Goal: Communication & Community: Share content

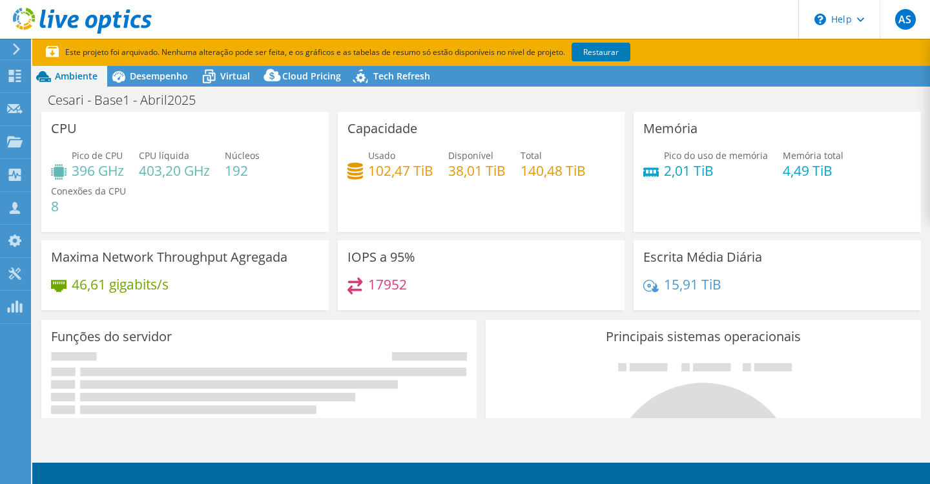
select select "SouthAmerica"
select select "USD"
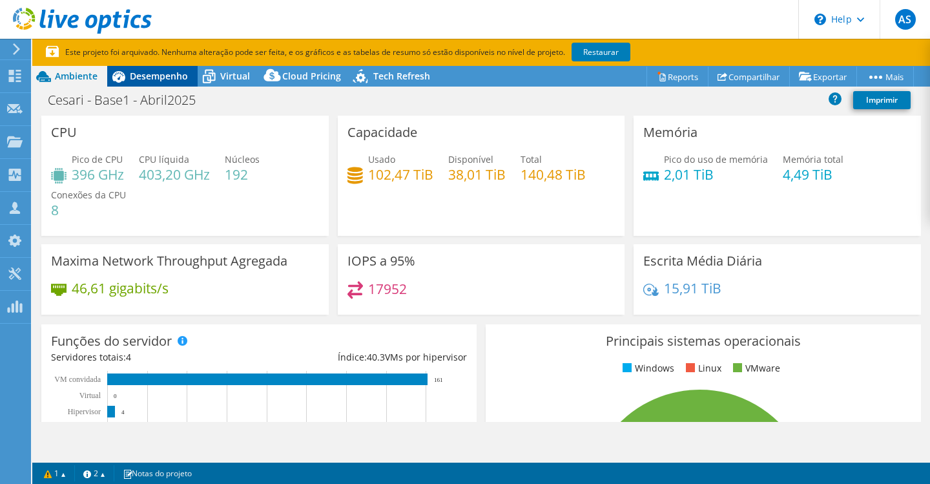
click at [153, 70] on span "Desempenho" at bounding box center [159, 76] width 58 height 12
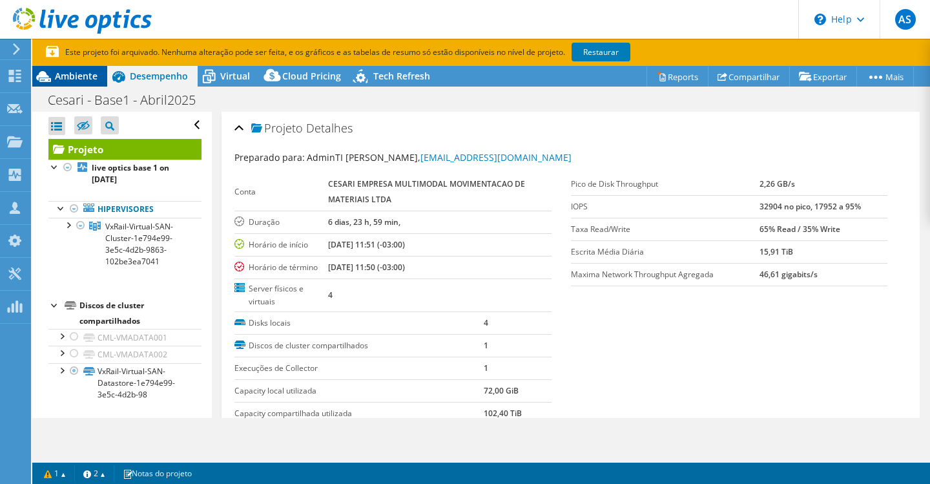
click at [83, 75] on span "Ambiente" at bounding box center [76, 76] width 43 height 12
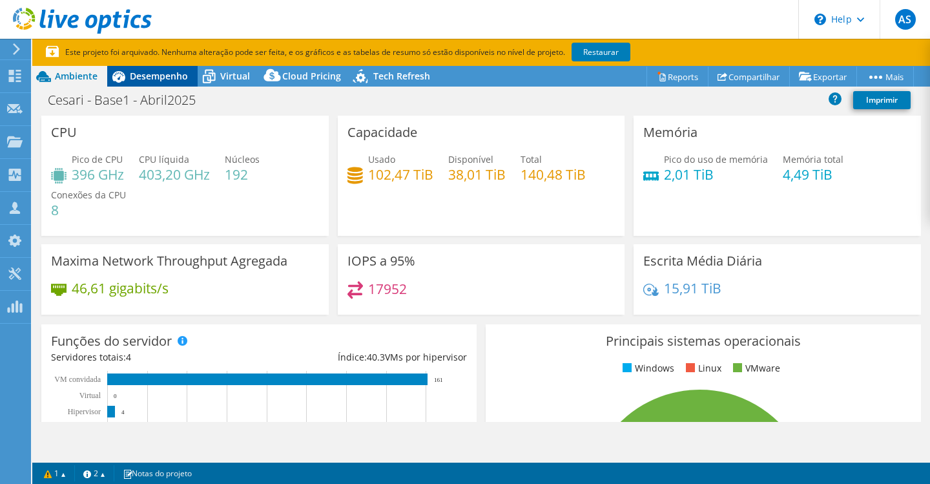
click at [159, 79] on span "Desempenho" at bounding box center [159, 76] width 58 height 12
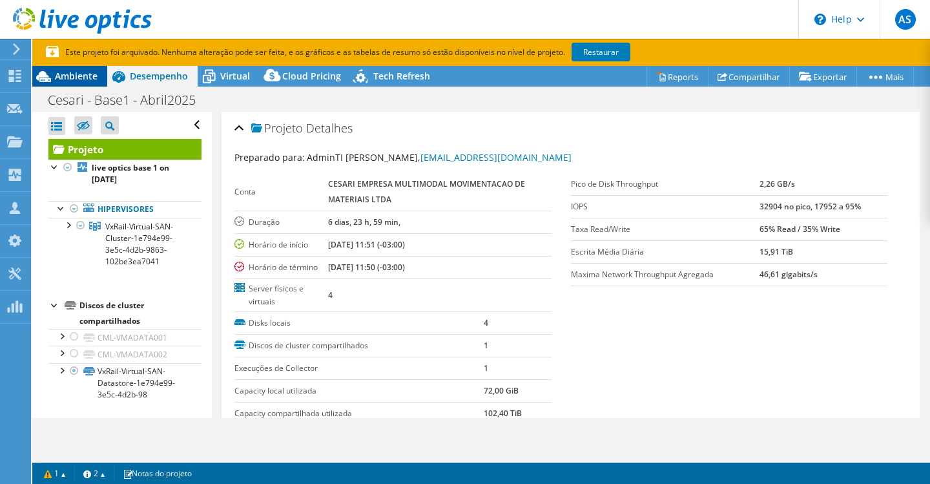
click at [82, 79] on span "Ambiente" at bounding box center [76, 76] width 43 height 12
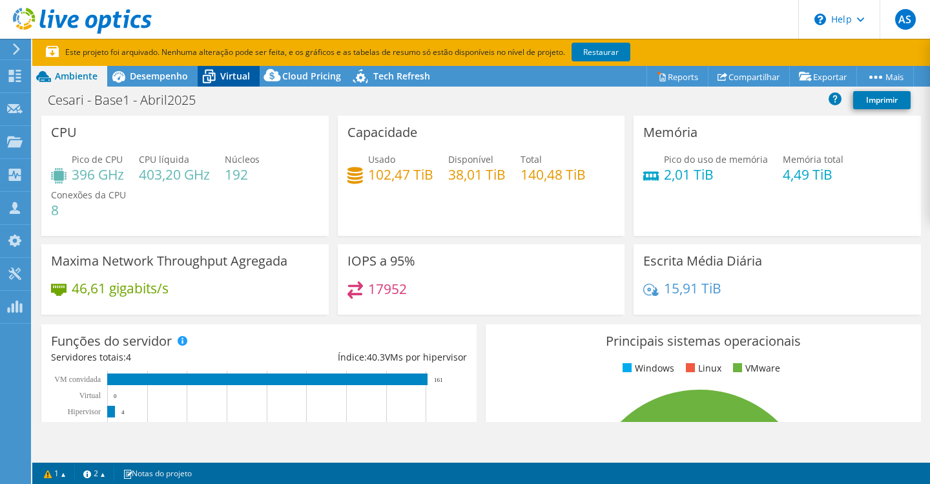
click at [236, 74] on span "Virtual" at bounding box center [235, 76] width 30 height 12
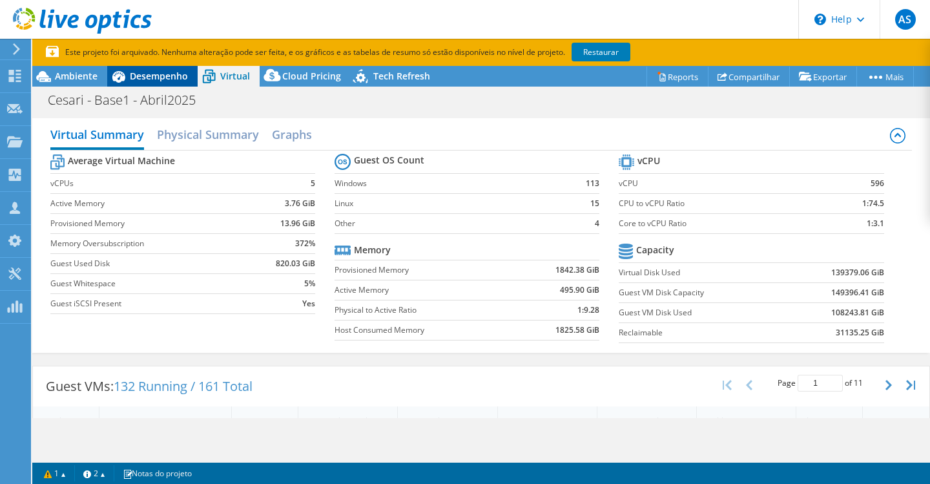
click at [164, 75] on span "Desempenho" at bounding box center [159, 76] width 58 height 12
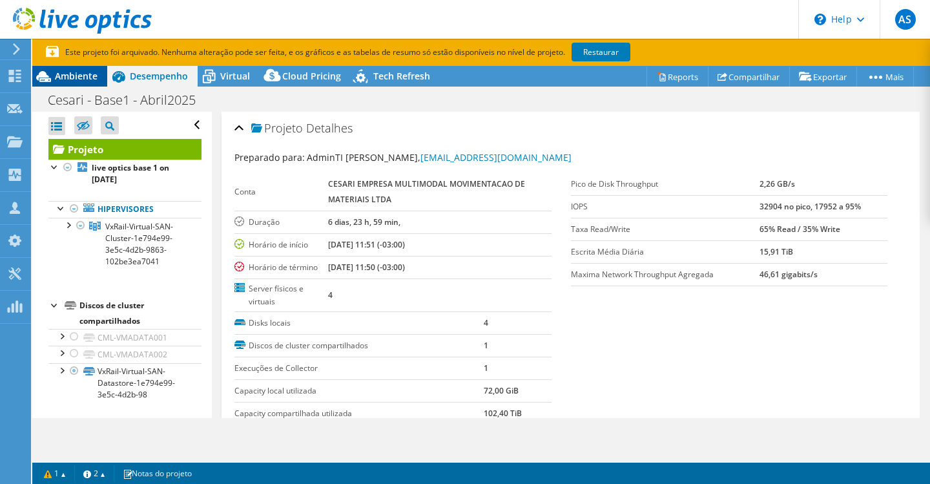
click at [87, 76] on span "Ambiente" at bounding box center [76, 76] width 43 height 12
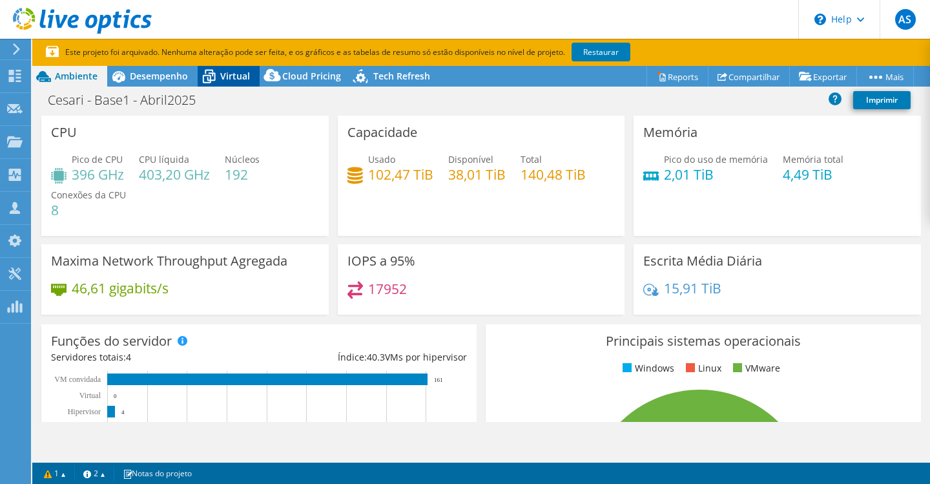
click at [235, 74] on span "Virtual" at bounding box center [235, 76] width 30 height 12
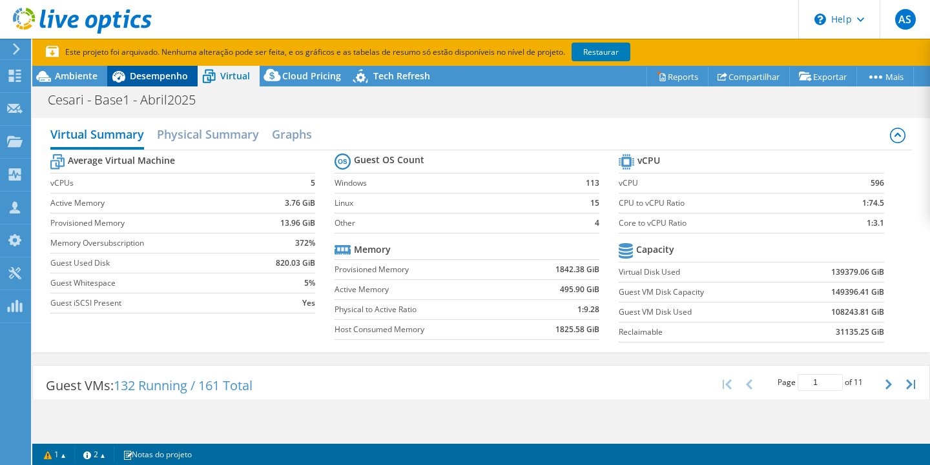
click at [160, 72] on span "Desempenho" at bounding box center [159, 76] width 58 height 12
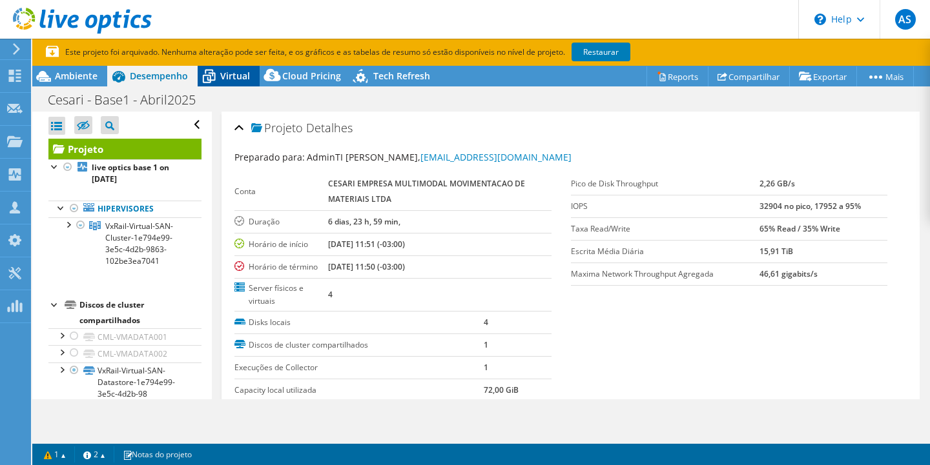
click at [232, 74] on span "Virtual" at bounding box center [235, 76] width 30 height 12
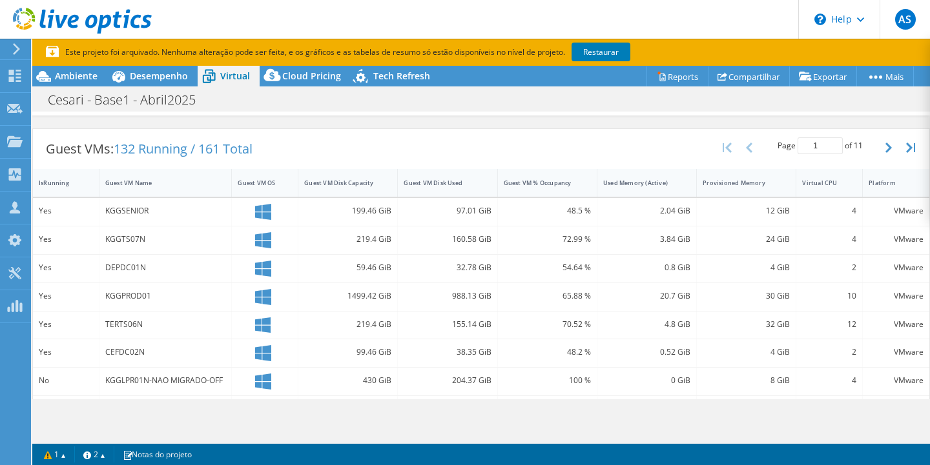
scroll to position [249, 0]
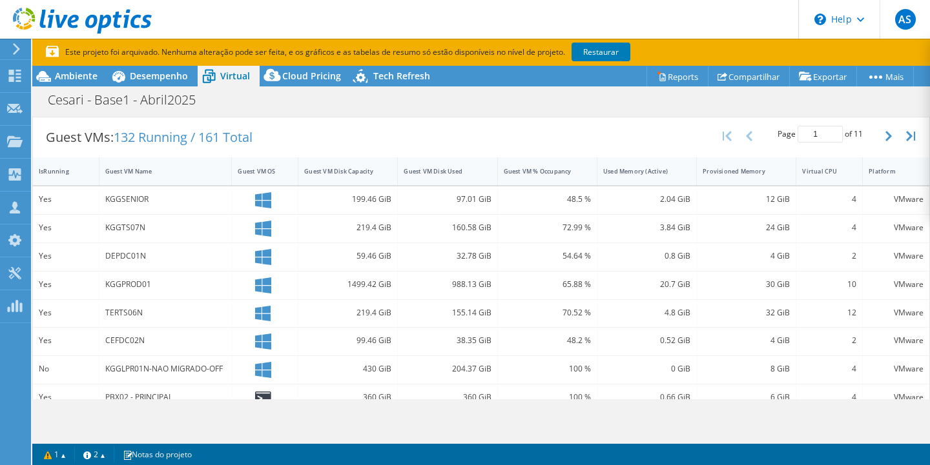
drag, startPoint x: 117, startPoint y: 138, endPoint x: 192, endPoint y: 137, distance: 74.3
click at [192, 137] on span "132 Running / 161 Total" at bounding box center [183, 136] width 139 height 17
click at [278, 129] on div "Guest VMs: 132 Running / 161 Total Page 1 of 11 5 rows 10 rows 20 rows 25 rows …" at bounding box center [481, 137] width 896 height 40
drag, startPoint x: 96, startPoint y: 95, endPoint x: 130, endPoint y: 96, distance: 34.9
click at [130, 96] on h1 "Cesari - Base1 - Abril2025" at bounding box center [129, 100] width 174 height 14
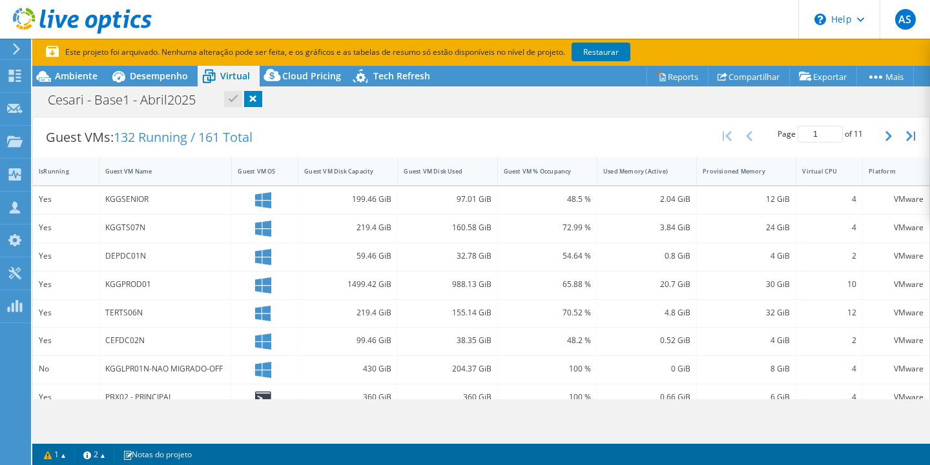
click at [331, 125] on div "Guest VMs: 132 Running / 161 Total Page 1 of 11 5 rows 10 rows 20 rows 25 rows …" at bounding box center [481, 137] width 896 height 40
drag, startPoint x: 92, startPoint y: 102, endPoint x: 121, endPoint y: 102, distance: 29.1
click at [121, 102] on h1 "Cesari - Base1 - Abril2025" at bounding box center [129, 100] width 174 height 14
click at [86, 84] on div "Ambiente" at bounding box center [69, 76] width 75 height 21
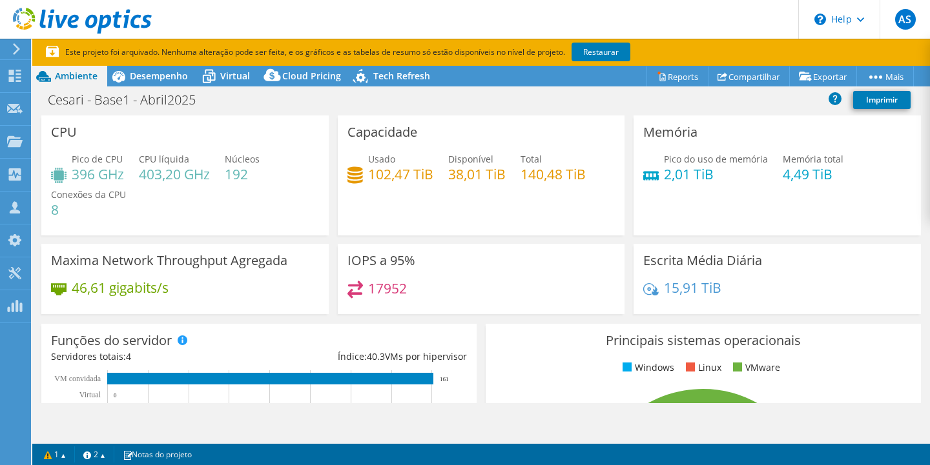
scroll to position [0, 0]
drag, startPoint x: 369, startPoint y: 173, endPoint x: 435, endPoint y: 174, distance: 66.5
click at [435, 174] on div "Usado 102,47 TiB Disponível 38,01 TiB Total 140,48 TiB" at bounding box center [481, 173] width 268 height 42
click at [416, 194] on div "Usado 102,47 TiB Disponível 38,01 TiB Total 140,48 TiB" at bounding box center [481, 173] width 268 height 42
drag, startPoint x: 416, startPoint y: 194, endPoint x: 377, endPoint y: 203, distance: 39.9
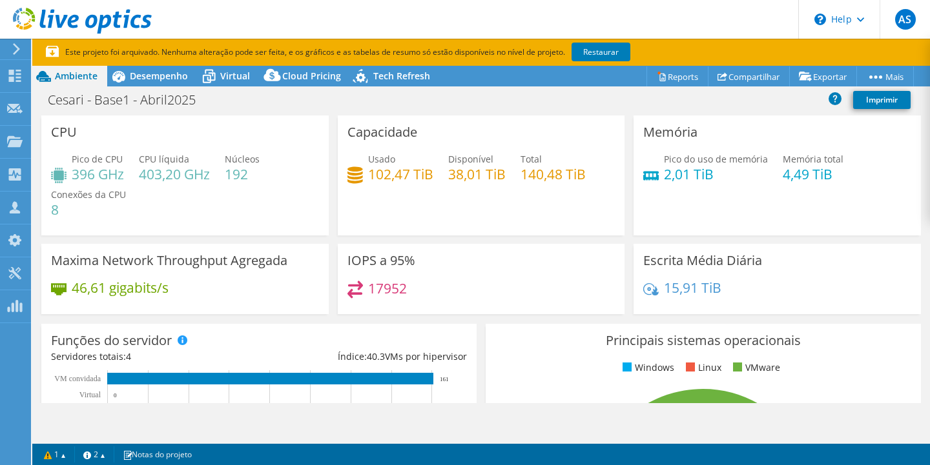
click at [377, 203] on div "Capacidade Usado 102,47 TiB Disponível 38,01 TiB Total 140,48 TiB" at bounding box center [481, 176] width 287 height 120
drag, startPoint x: 94, startPoint y: 98, endPoint x: 127, endPoint y: 100, distance: 33.6
click at [128, 100] on h1 "Cesari - Base1 - Abril2025" at bounding box center [129, 100] width 174 height 14
drag, startPoint x: 351, startPoint y: 172, endPoint x: 435, endPoint y: 172, distance: 83.9
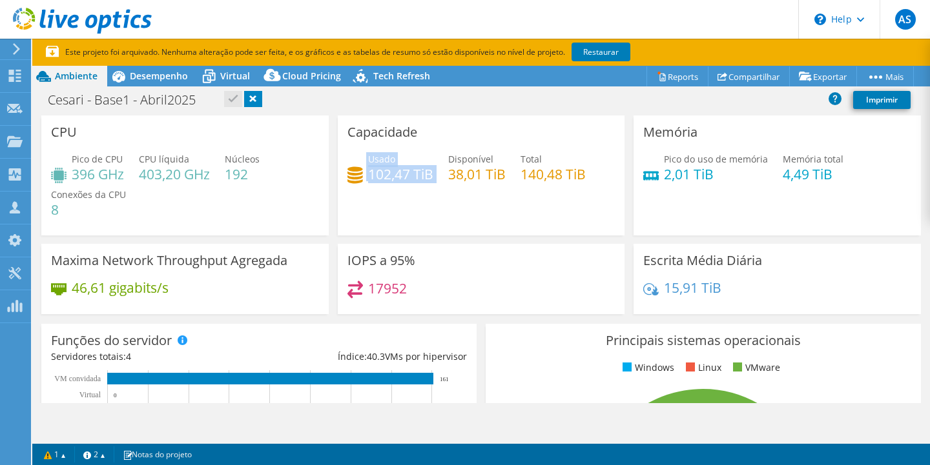
click at [436, 172] on div "Usado 102,47 TiB Disponível 38,01 TiB Total 140,48 TiB" at bounding box center [481, 173] width 268 height 42
click at [435, 172] on div "Usado 102,47 TiB Disponível 38,01 TiB Total 140,48 TiB" at bounding box center [481, 173] width 268 height 42
drag, startPoint x: 435, startPoint y: 172, endPoint x: 359, endPoint y: 176, distance: 76.2
click at [359, 176] on div "Usado 102,47 TiB Disponível 38,01 TiB Total 140,48 TiB" at bounding box center [481, 173] width 268 height 42
click at [233, 70] on span "Virtual" at bounding box center [235, 76] width 30 height 12
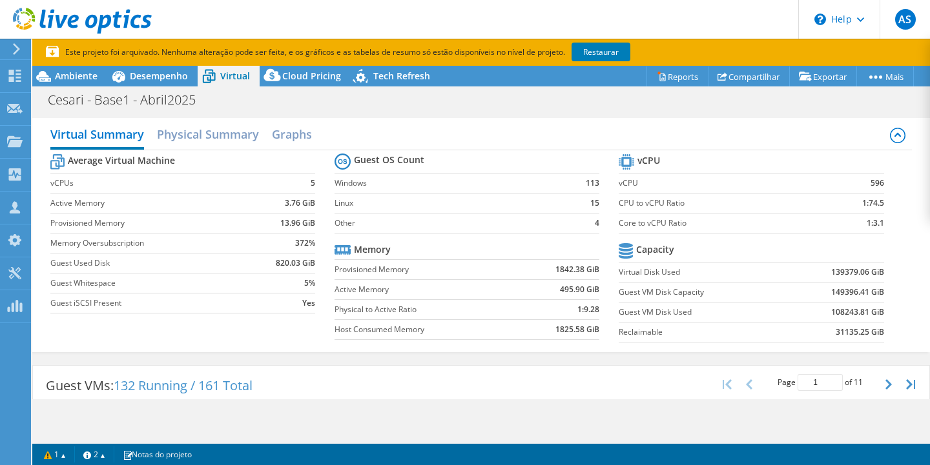
drag, startPoint x: 117, startPoint y: 387, endPoint x: 197, endPoint y: 390, distance: 80.1
click at [197, 390] on span "132 Running / 161 Total" at bounding box center [183, 385] width 139 height 17
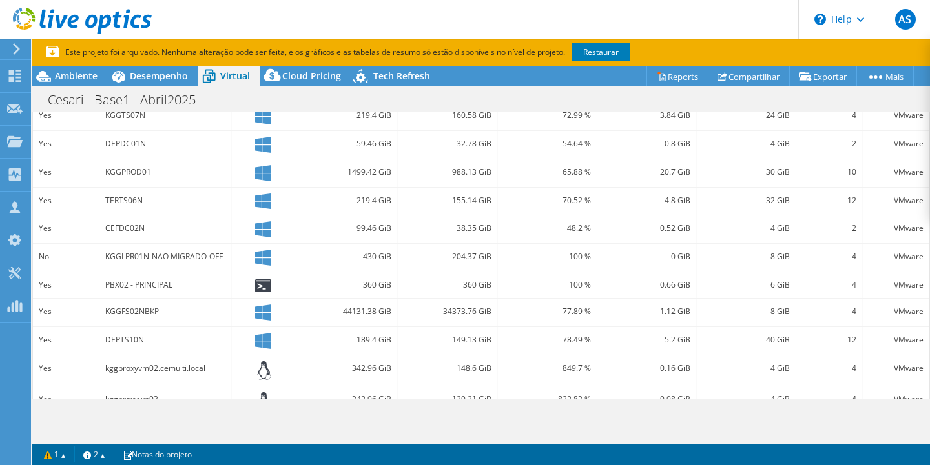
scroll to position [380, 0]
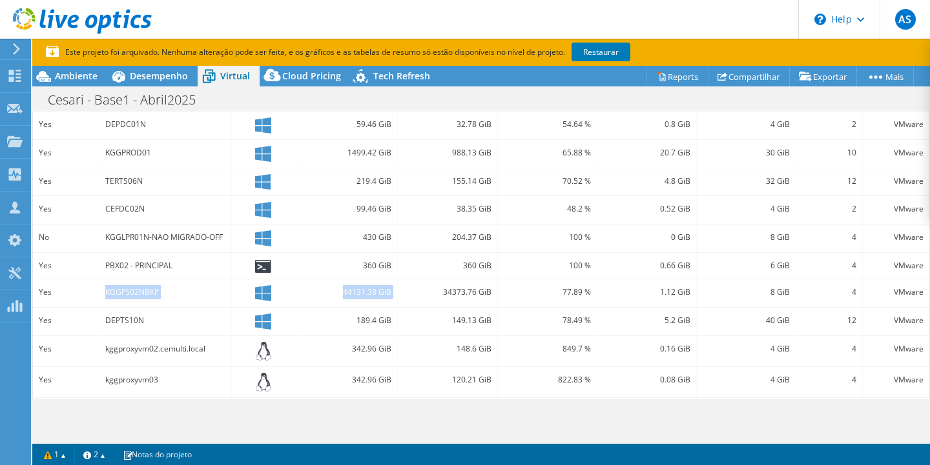
drag, startPoint x: 103, startPoint y: 291, endPoint x: 405, endPoint y: 292, distance: 302.1
click at [405, 292] on div "Yes KGGFS02NBKP 44131.38 GiB 34373.76 GiB 77.89 % 1.12 GiB 8 GiB 4 VMware" at bounding box center [481, 294] width 896 height 28
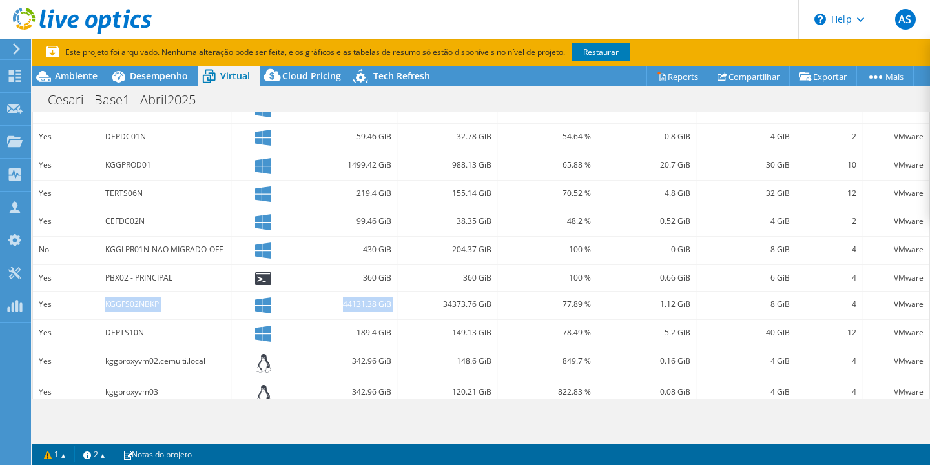
scroll to position [393, 0]
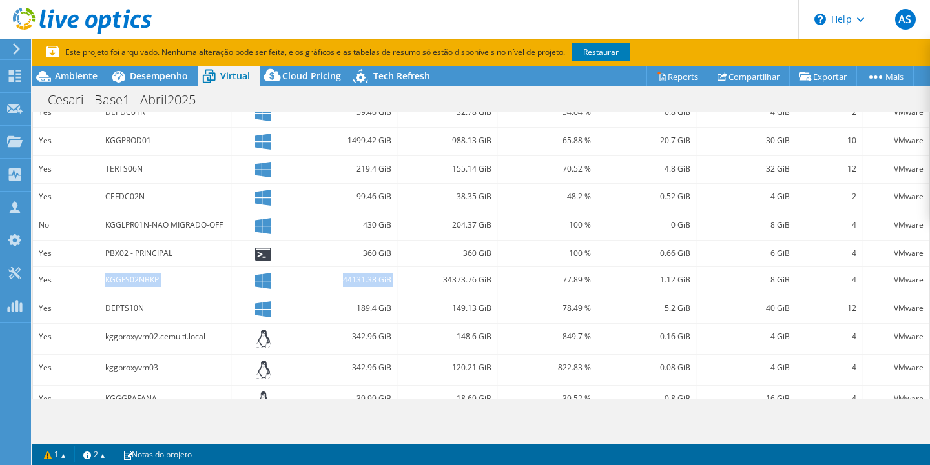
click at [393, 285] on div "44131.38 GiB" at bounding box center [347, 281] width 99 height 28
drag, startPoint x: 340, startPoint y: 278, endPoint x: 398, endPoint y: 279, distance: 58.1
click at [398, 279] on div "Yes KGGFS02NBKP 44131.38 GiB 34373.76 GiB 77.89 % 1.12 GiB 8 GiB 4 VMware" at bounding box center [481, 281] width 896 height 28
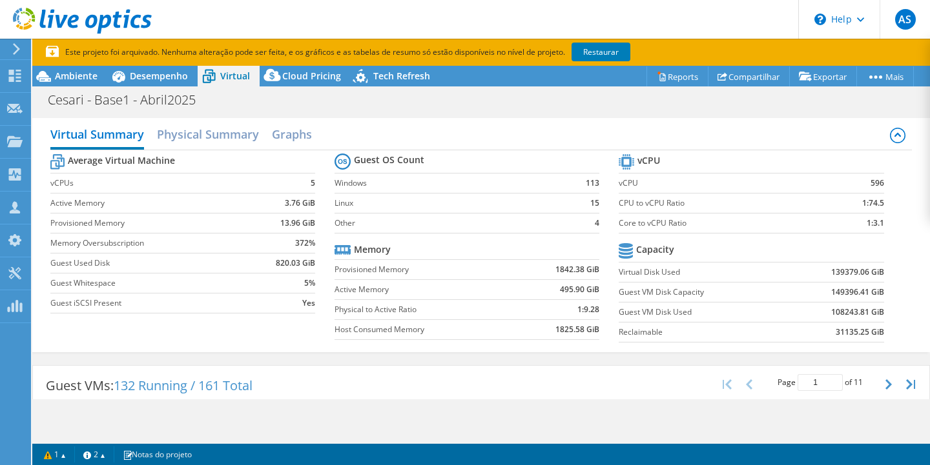
scroll to position [0, 0]
click at [79, 77] on span "Ambiente" at bounding box center [76, 76] width 43 height 12
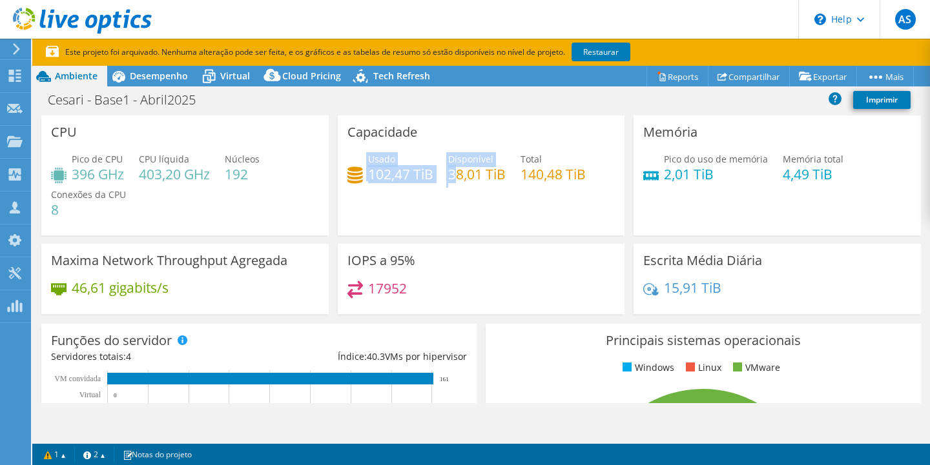
drag, startPoint x: 364, startPoint y: 174, endPoint x: 453, endPoint y: 175, distance: 88.5
click at [453, 175] on div "Usado 102,47 TiB Disponível 38,01 TiB Total 140,48 TiB" at bounding box center [481, 173] width 268 height 42
click at [367, 186] on div "Usado 102,47 TiB Disponível 38,01 TiB Total 140,48 TiB" at bounding box center [481, 173] width 268 height 42
drag, startPoint x: 340, startPoint y: 174, endPoint x: 435, endPoint y: 174, distance: 94.9
click at [435, 174] on div "Capacidade Usado 102,47 TiB Disponível 38,01 TiB Total 140,48 TiB" at bounding box center [481, 176] width 287 height 120
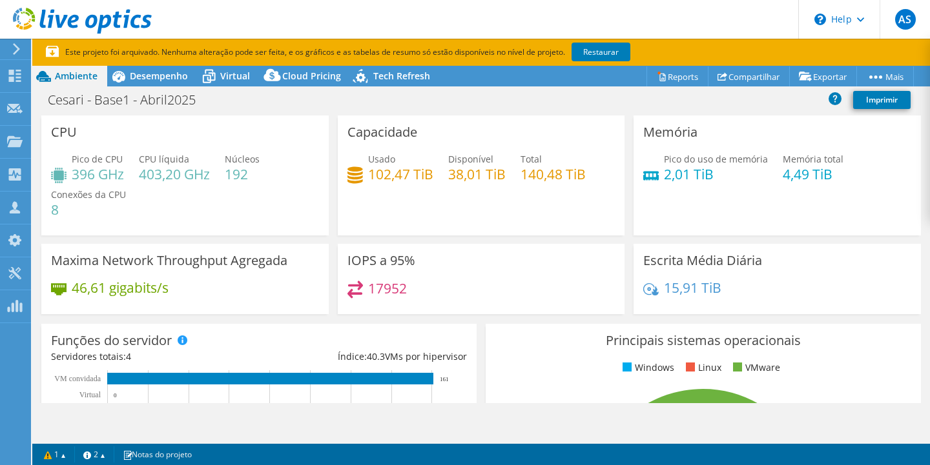
click at [434, 174] on div "Usado 102,47 TiB Disponível 38,01 TiB Total 140,48 TiB" at bounding box center [481, 173] width 268 height 42
click at [232, 74] on span "Virtual" at bounding box center [235, 76] width 30 height 12
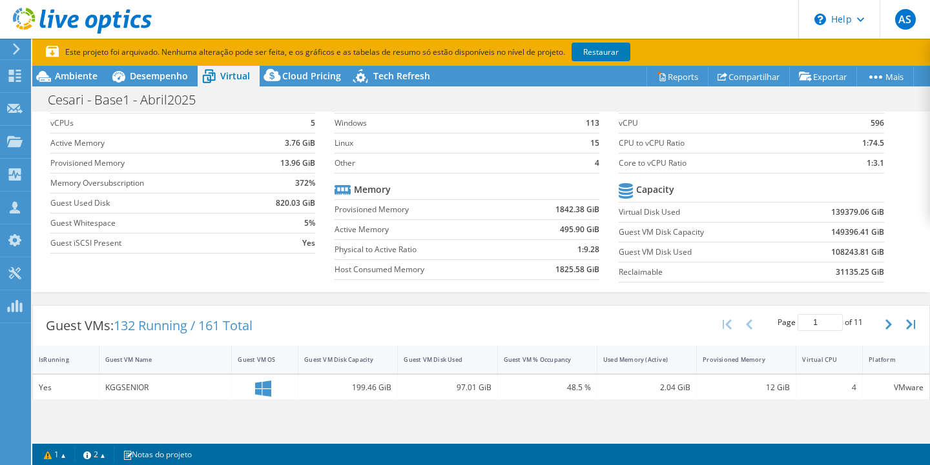
scroll to position [76, 0]
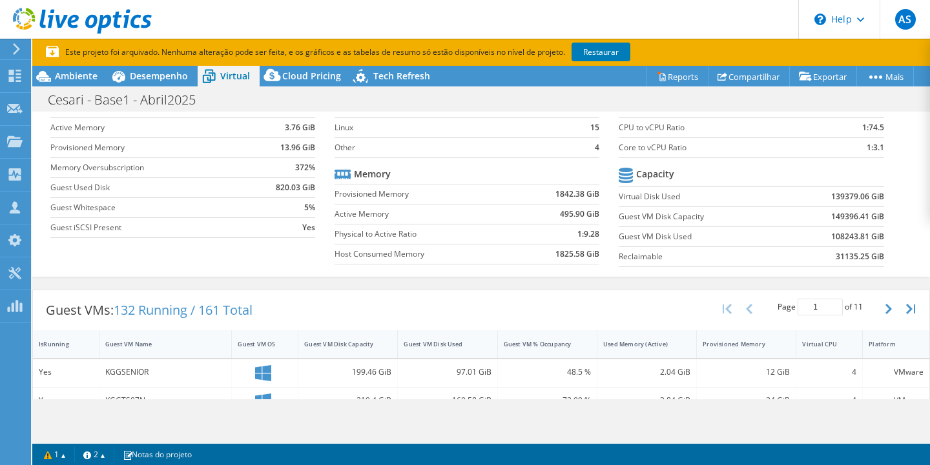
drag, startPoint x: 116, startPoint y: 314, endPoint x: 196, endPoint y: 318, distance: 80.8
click at [196, 318] on div "Guest VMs: 132 Running / 161 Total" at bounding box center [149, 311] width 232 height 40
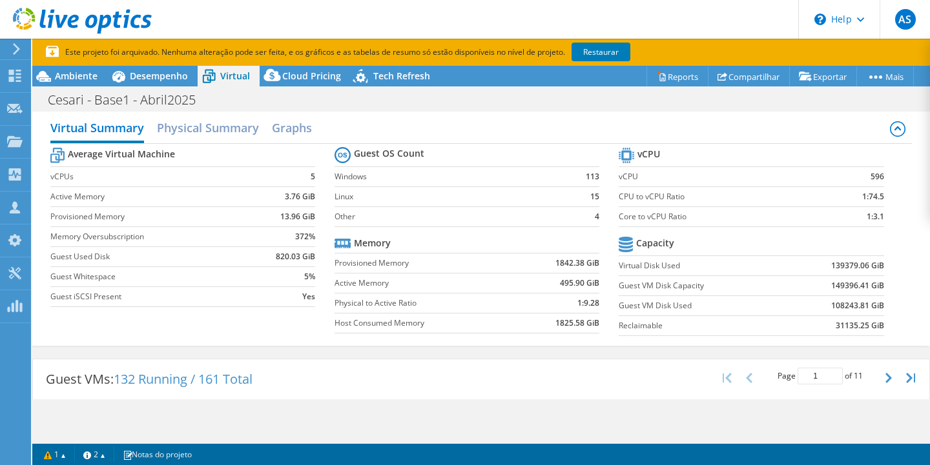
scroll to position [0, 0]
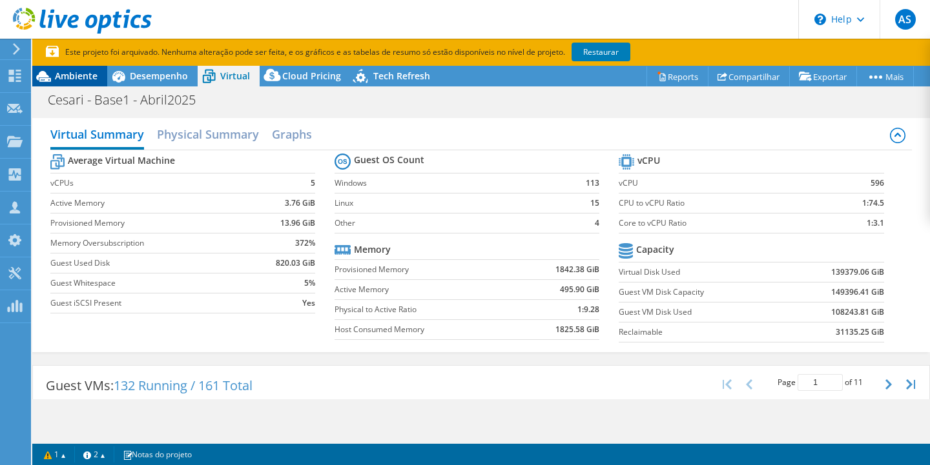
click at [82, 76] on span "Ambiente" at bounding box center [76, 76] width 43 height 12
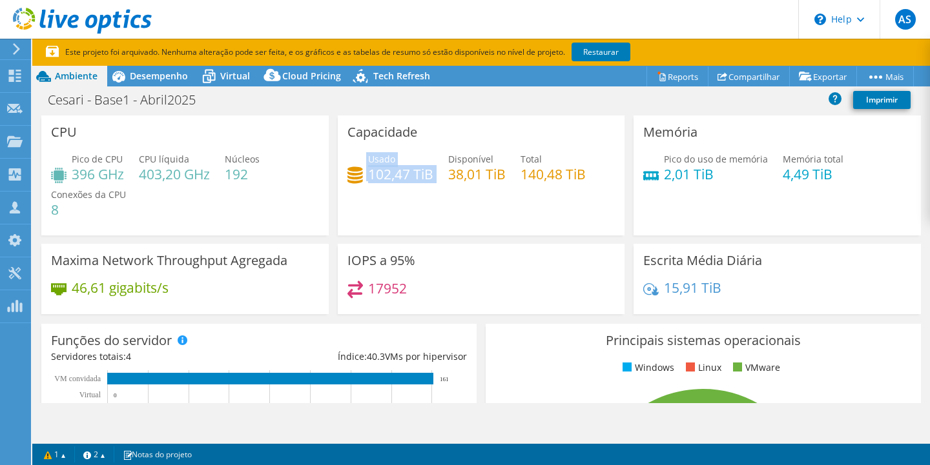
drag, startPoint x: 347, startPoint y: 172, endPoint x: 438, endPoint y: 177, distance: 91.1
click at [438, 177] on div "Usado 102,47 TiB Disponível 38,01 TiB Total 140,48 TiB" at bounding box center [481, 173] width 268 height 42
click at [612, 48] on link "Restaurar" at bounding box center [600, 52] width 59 height 19
click at [456, 201] on div "Capacidade Usado 102,47 TiB Disponível 38,01 TiB Total 140,48 TiB" at bounding box center [481, 176] width 287 height 120
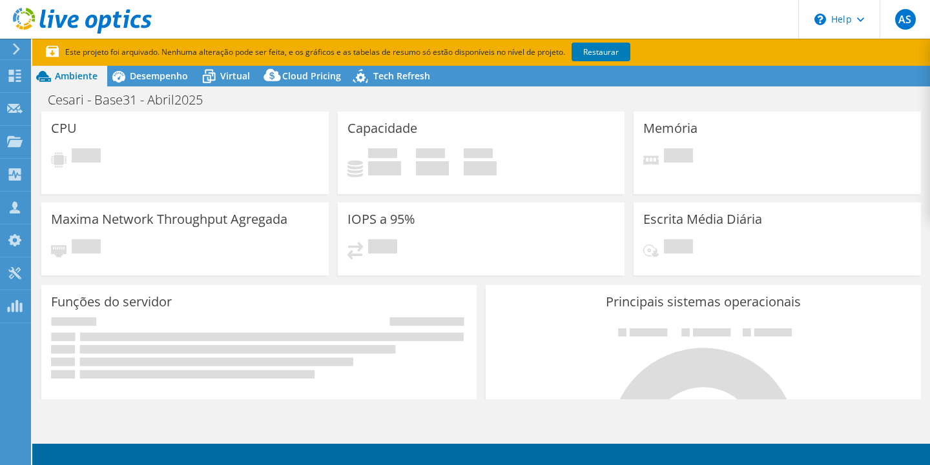
select select "SouthAmerica"
select select "USD"
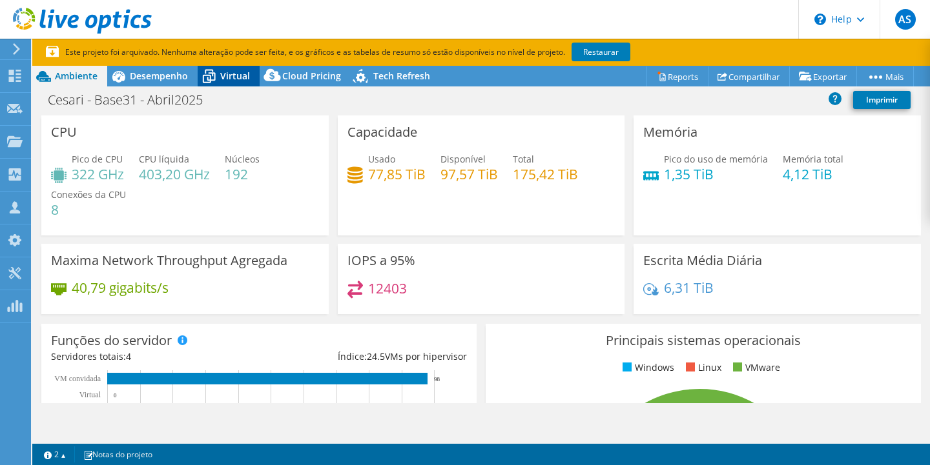
click at [232, 81] on span "Virtual" at bounding box center [235, 76] width 30 height 12
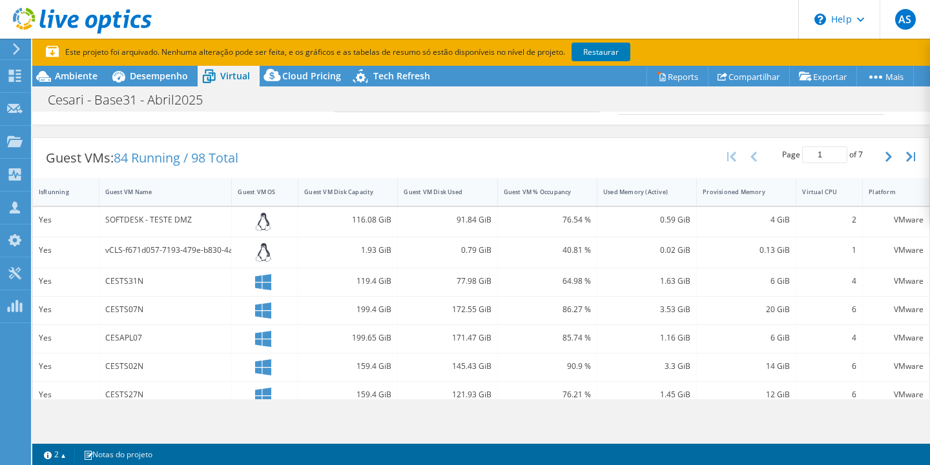
scroll to position [231, 0]
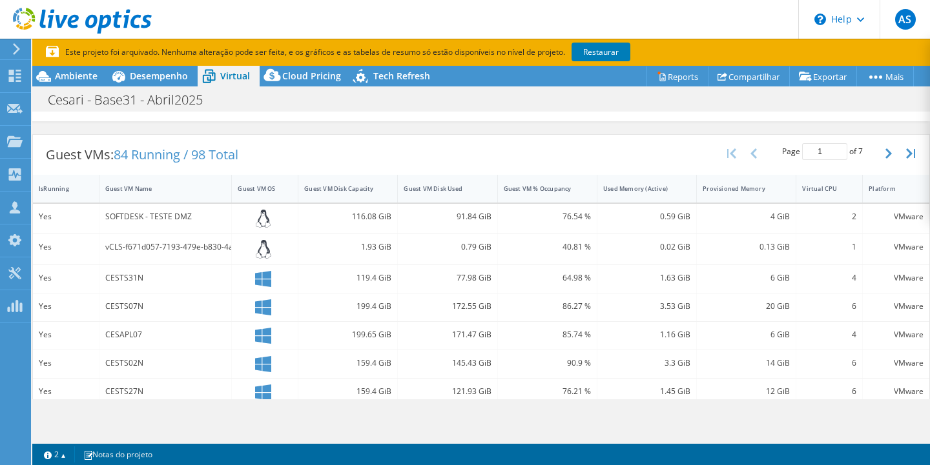
drag, startPoint x: 117, startPoint y: 154, endPoint x: 181, endPoint y: 156, distance: 64.6
click at [183, 156] on span "84 Running / 98 Total" at bounding box center [176, 154] width 125 height 17
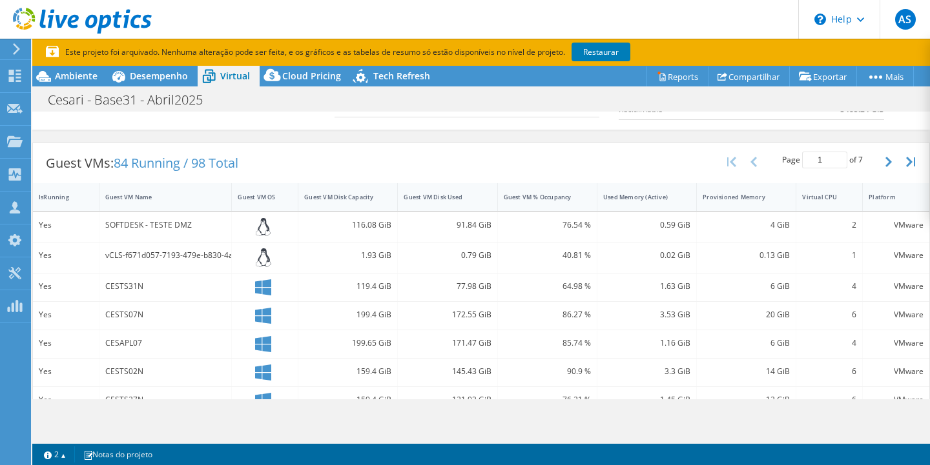
scroll to position [219, 0]
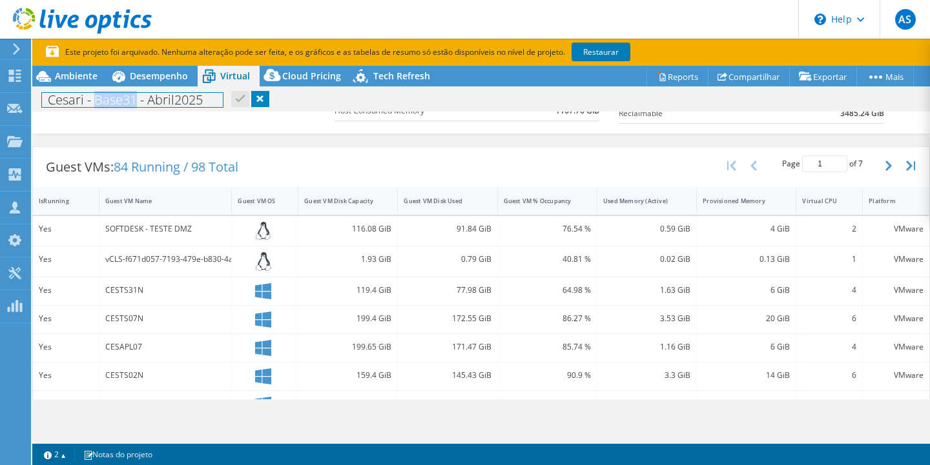
drag, startPoint x: 96, startPoint y: 101, endPoint x: 139, endPoint y: 99, distance: 43.3
click at [139, 99] on h1 "Cesari - Base31 - Abril2025" at bounding box center [132, 100] width 181 height 14
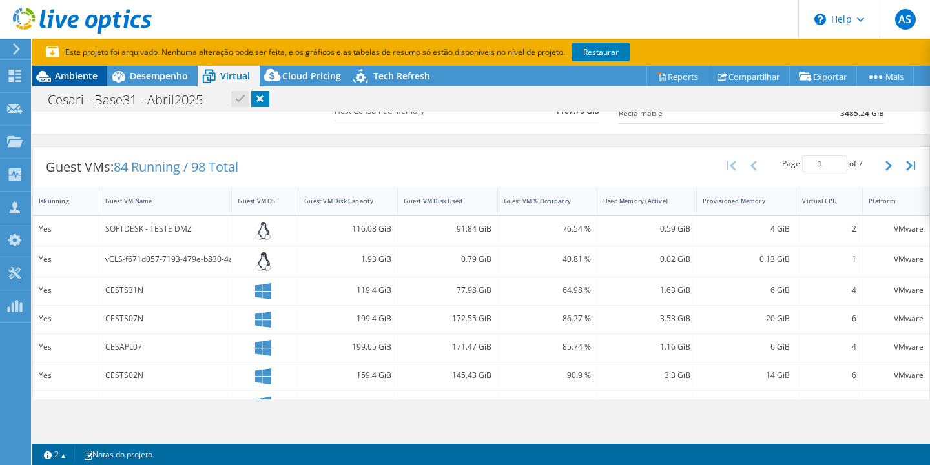
click at [74, 76] on span "Ambiente" at bounding box center [76, 76] width 43 height 12
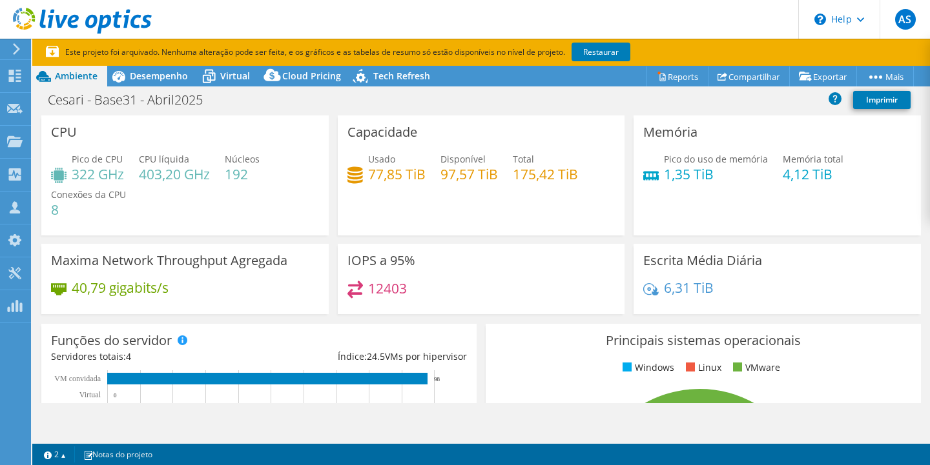
scroll to position [0, 0]
drag, startPoint x: 343, startPoint y: 174, endPoint x: 427, endPoint y: 178, distance: 84.0
click at [427, 178] on div "Capacidade Usado 77,85 TiB Disponível 97,57 TiB Total 175,42 TiB" at bounding box center [481, 176] width 287 height 120
click at [427, 178] on div "Usado 77,85 TiB Disponível 97,57 TiB Total 175,42 TiB" at bounding box center [481, 173] width 268 height 42
click at [245, 74] on span "Virtual" at bounding box center [235, 76] width 30 height 12
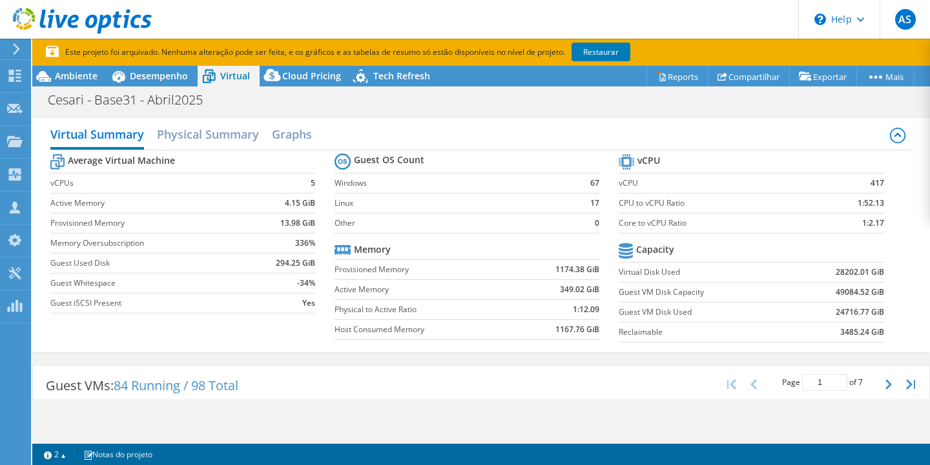
drag, startPoint x: 117, startPoint y: 387, endPoint x: 184, endPoint y: 387, distance: 67.1
click at [185, 387] on span "84 Running / 98 Total" at bounding box center [176, 385] width 125 height 17
click at [184, 387] on span "84 Running / 98 Total" at bounding box center [176, 385] width 125 height 17
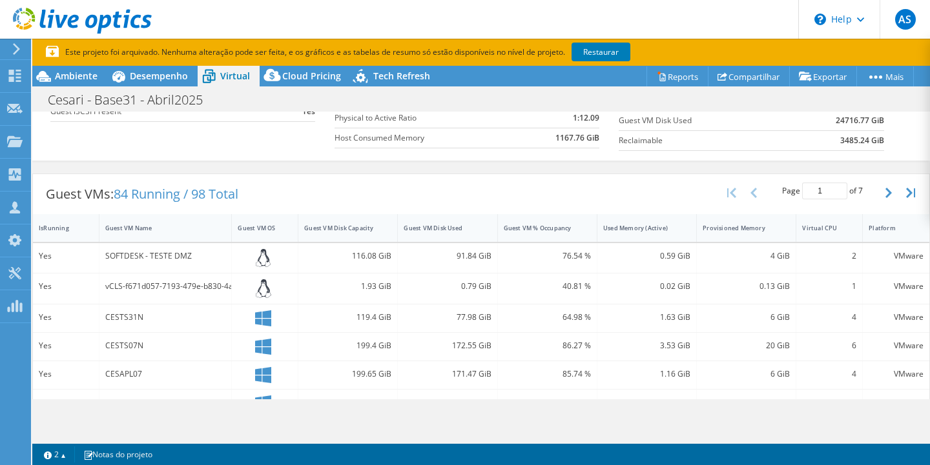
scroll to position [234, 0]
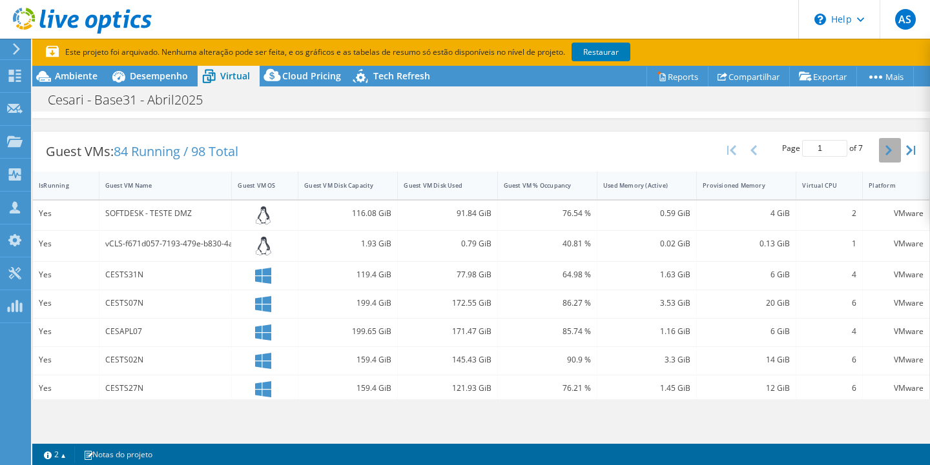
click at [885, 149] on icon "button" at bounding box center [888, 150] width 6 height 10
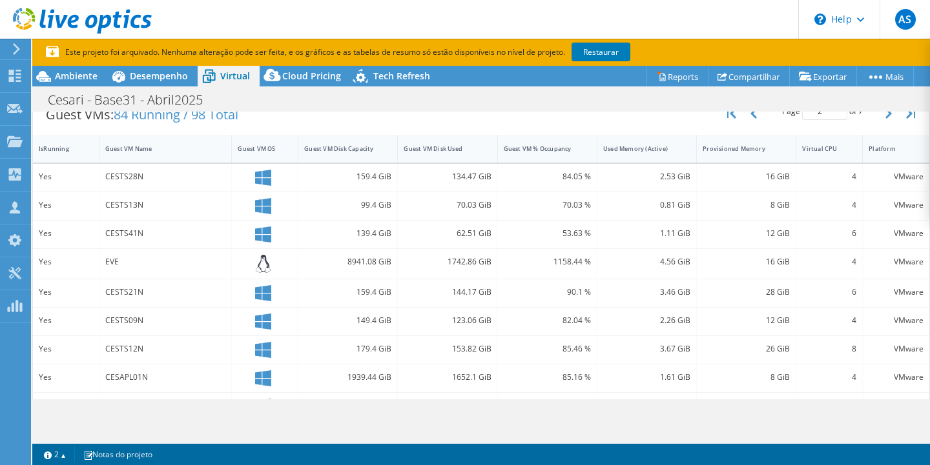
scroll to position [207, 0]
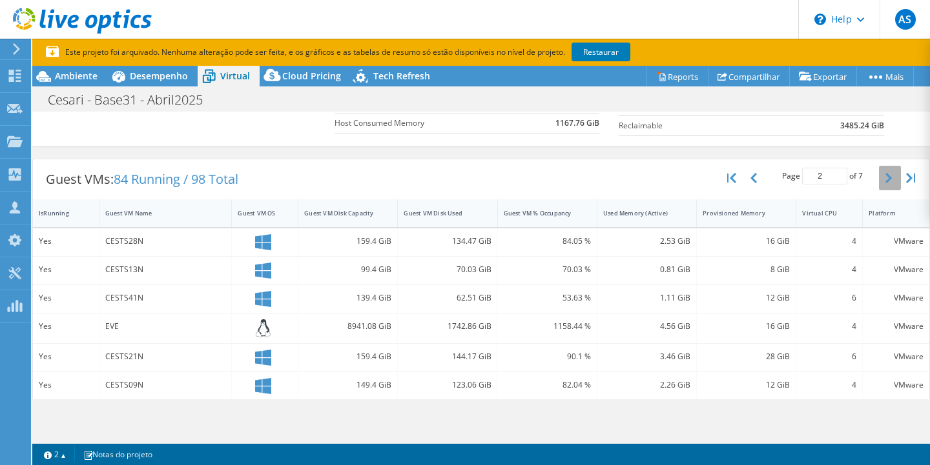
click at [888, 179] on icon "button" at bounding box center [888, 178] width 6 height 10
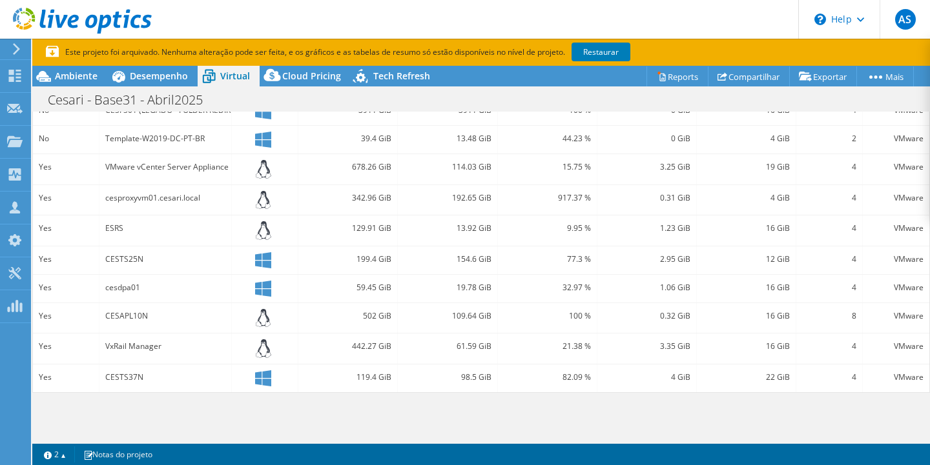
scroll to position [484, 0]
drag, startPoint x: 99, startPoint y: 346, endPoint x: 200, endPoint y: 346, distance: 100.7
click at [200, 346] on div "VxRail Manager" at bounding box center [165, 349] width 133 height 30
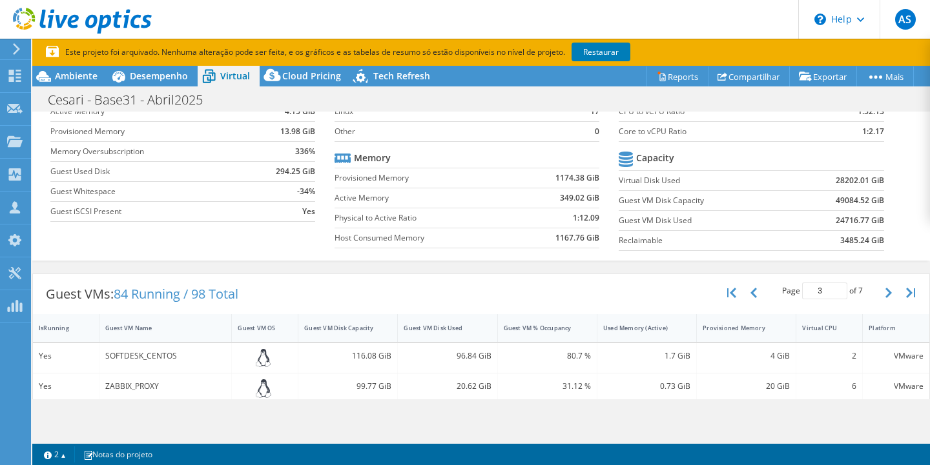
scroll to position [152, 0]
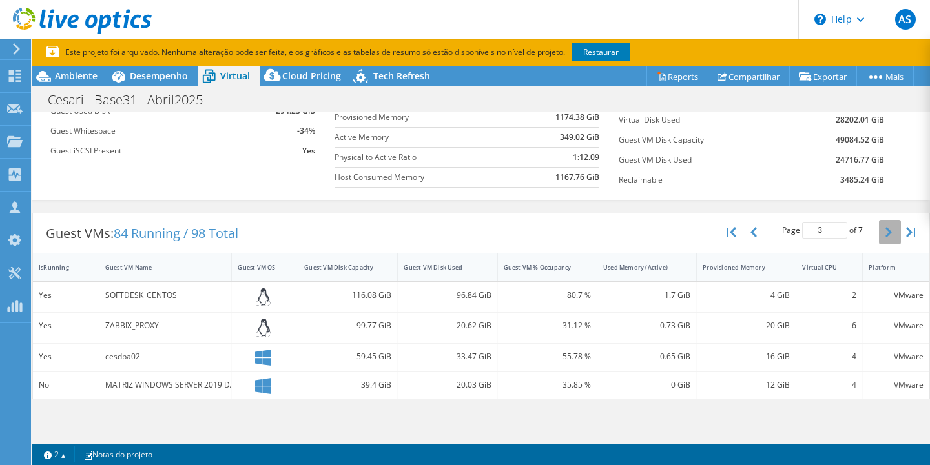
click at [892, 231] on button "button" at bounding box center [890, 232] width 22 height 25
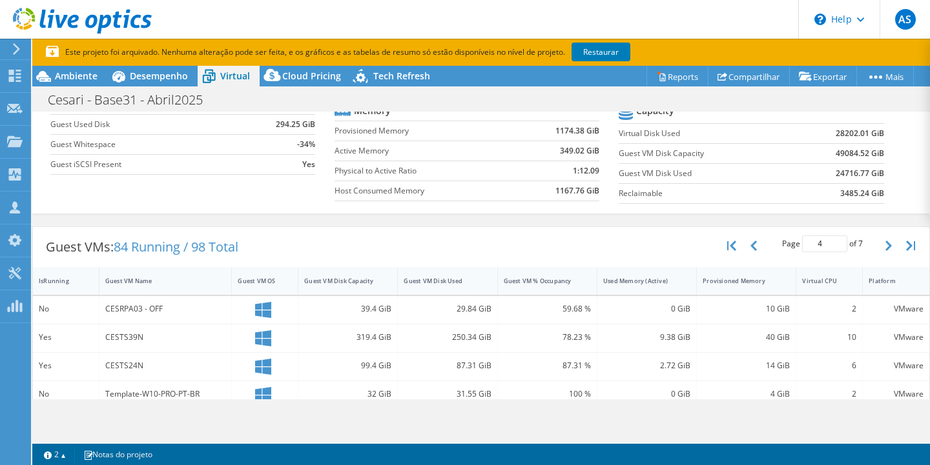
scroll to position [143, 0]
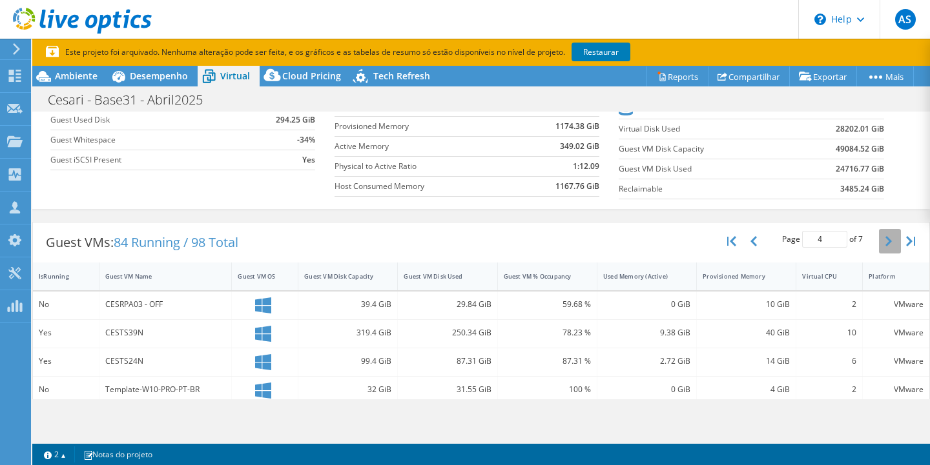
click at [891, 240] on icon "button" at bounding box center [888, 241] width 6 height 10
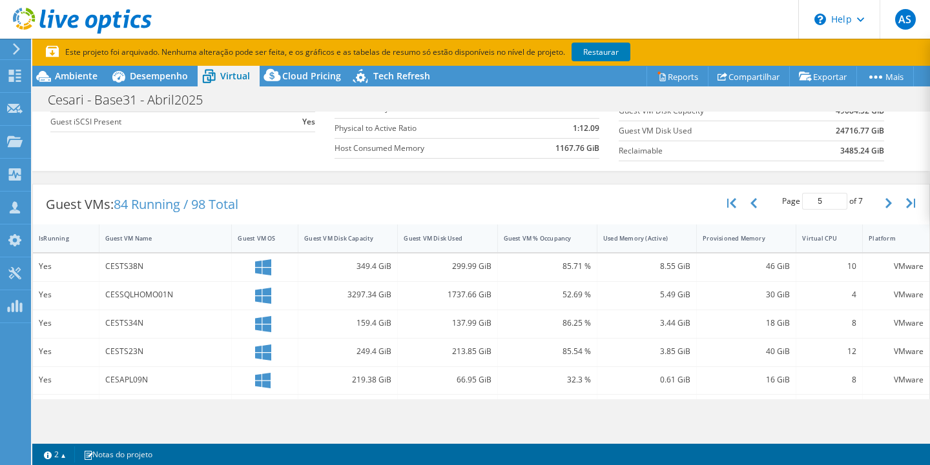
scroll to position [191, 0]
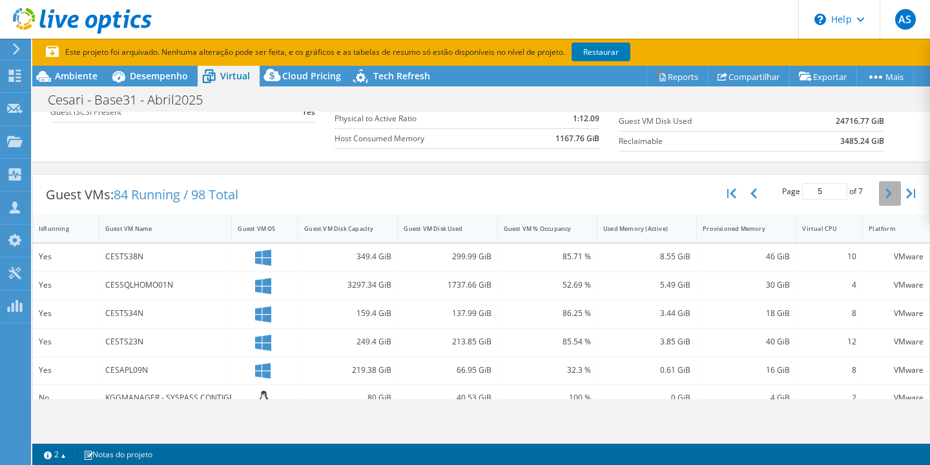
click at [893, 190] on button "button" at bounding box center [890, 193] width 22 height 25
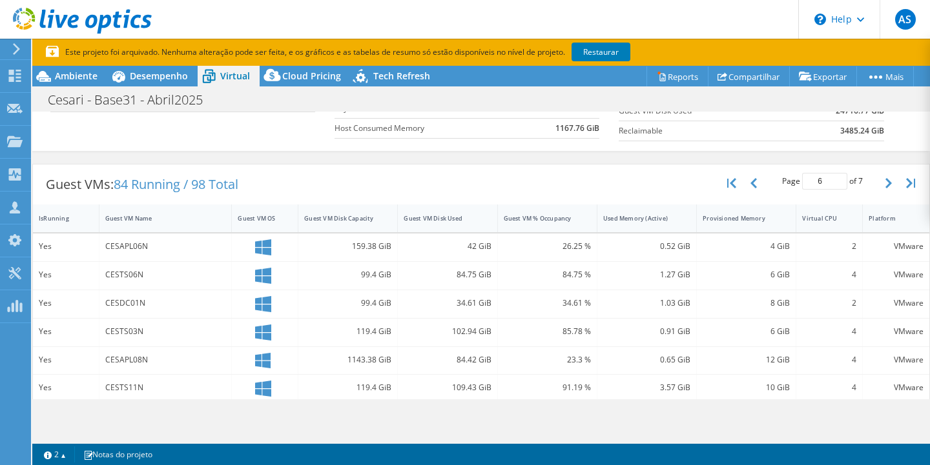
scroll to position [203, 0]
click at [888, 185] on icon "button" at bounding box center [888, 181] width 6 height 10
type input "7"
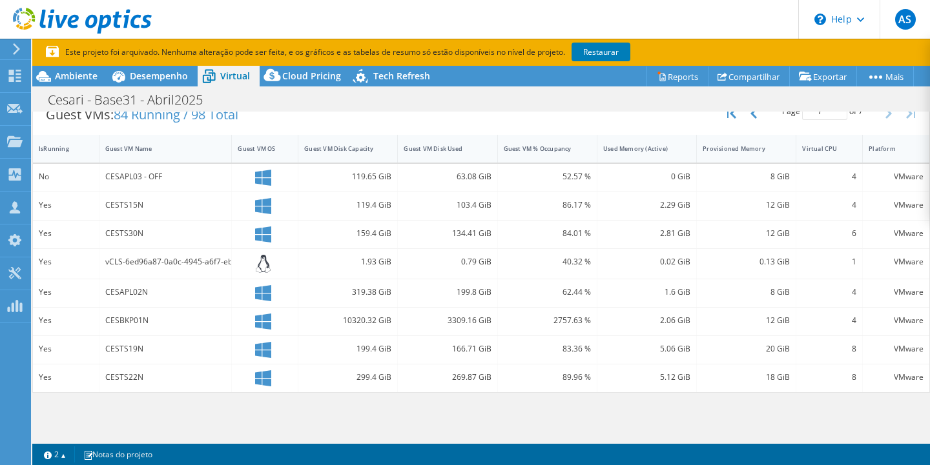
scroll to position [263, 0]
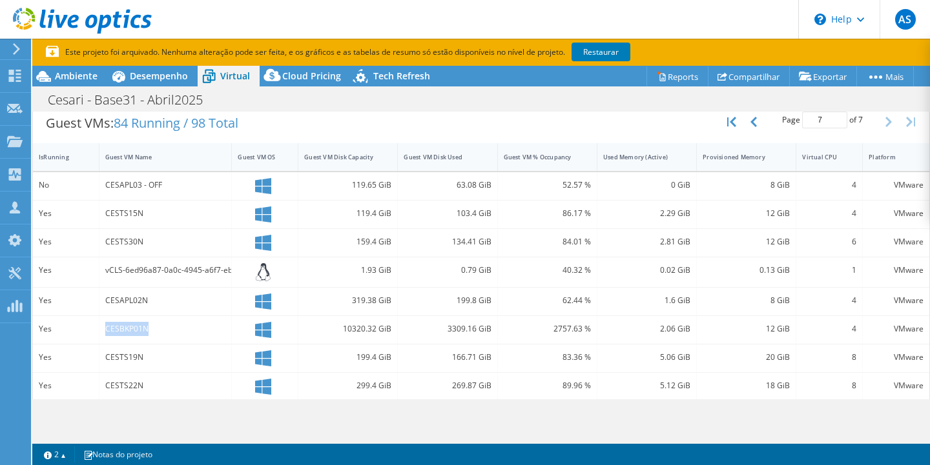
drag, startPoint x: 104, startPoint y: 328, endPoint x: 157, endPoint y: 332, distance: 53.1
click at [157, 332] on div "CESBKP01N" at bounding box center [165, 330] width 133 height 28
drag, startPoint x: 341, startPoint y: 327, endPoint x: 391, endPoint y: 330, distance: 49.8
click at [391, 330] on div "10320.32 GiB" at bounding box center [347, 329] width 87 height 14
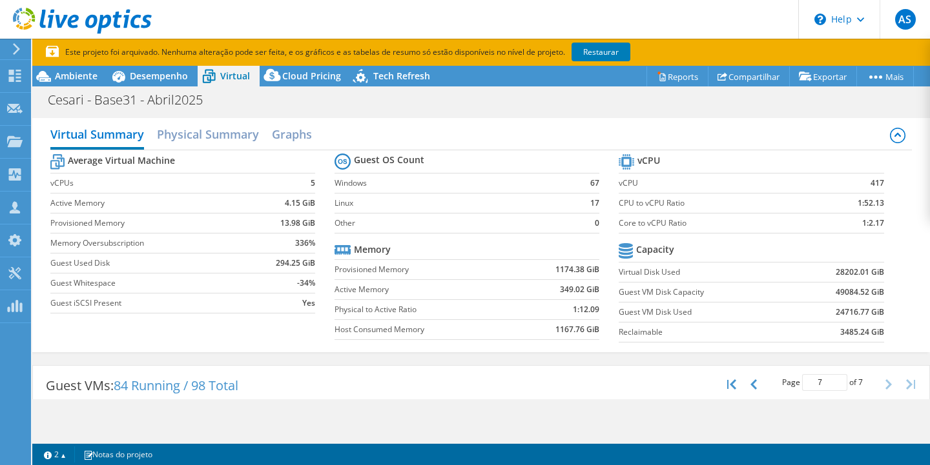
scroll to position [0, 0]
click at [76, 72] on span "Ambiente" at bounding box center [76, 76] width 43 height 12
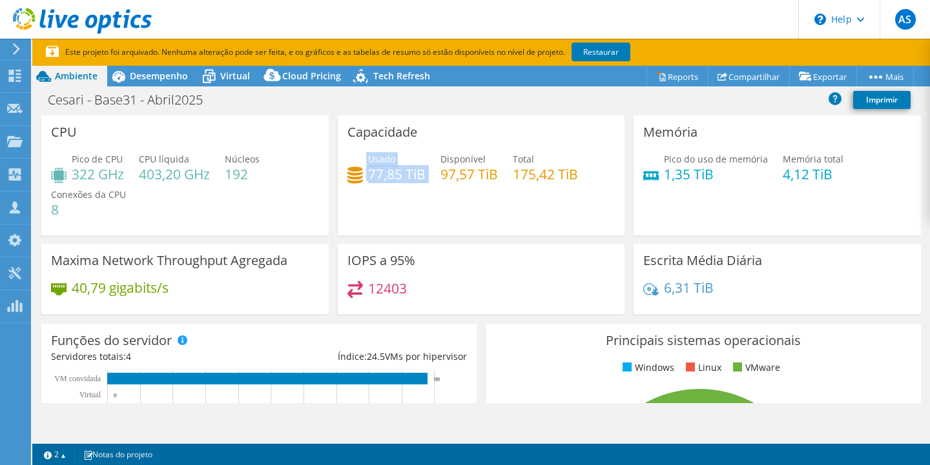
drag, startPoint x: 428, startPoint y: 176, endPoint x: 360, endPoint y: 179, distance: 68.5
click at [360, 179] on div "Usado 77,85 TiB Disponível 97,57 TiB Total 175,42 TiB" at bounding box center [481, 173] width 268 height 42
click at [151, 74] on span "Desempenho" at bounding box center [159, 76] width 58 height 12
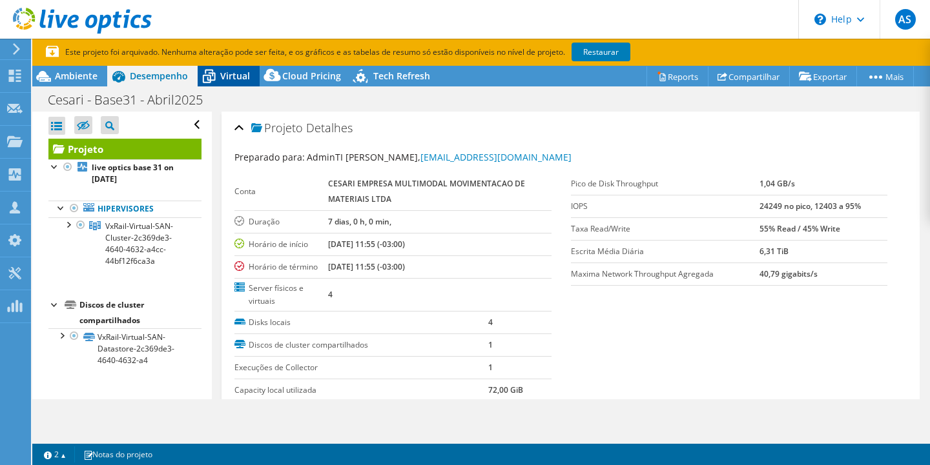
click at [239, 77] on span "Virtual" at bounding box center [235, 76] width 30 height 12
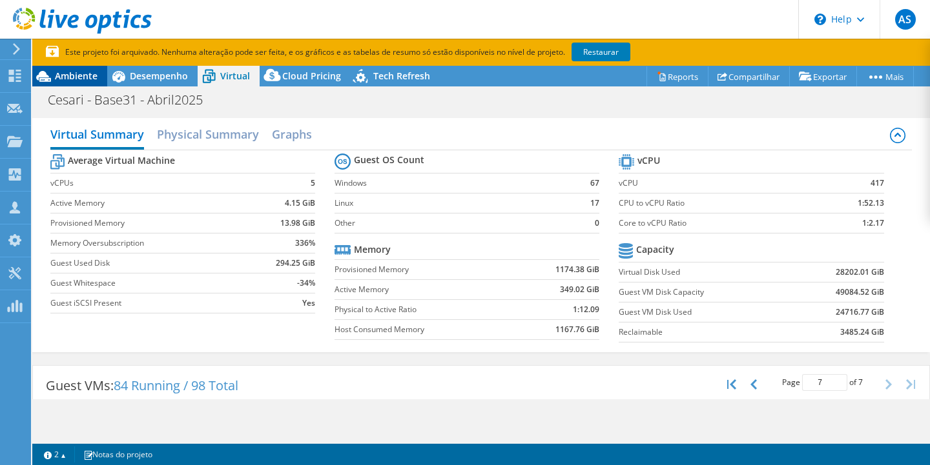
click at [71, 76] on span "Ambiente" at bounding box center [76, 76] width 43 height 12
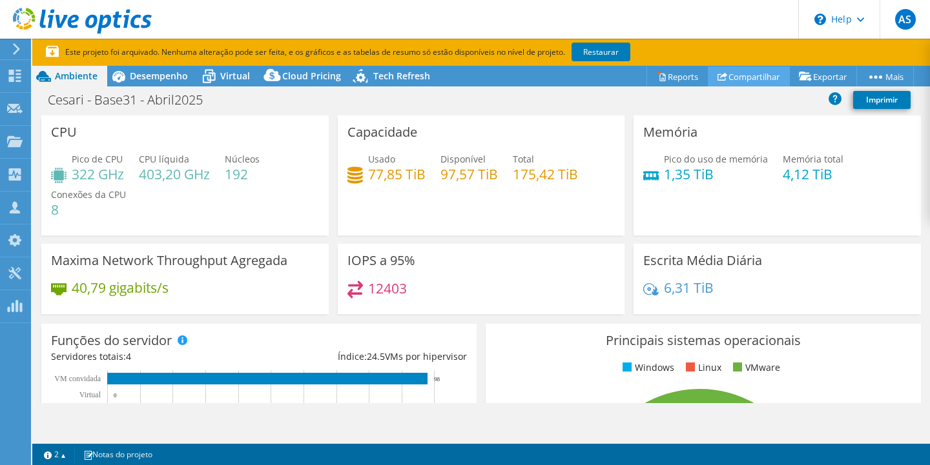
click at [756, 76] on link "Compartilhar" at bounding box center [749, 76] width 82 height 20
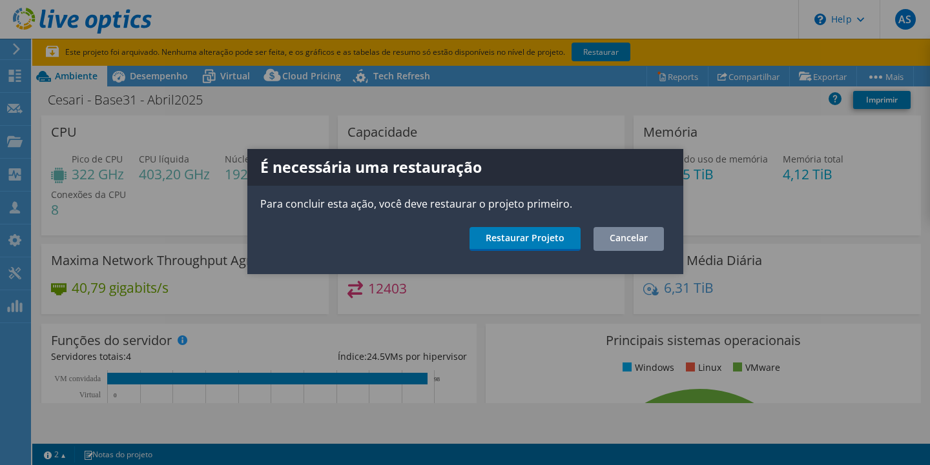
click at [644, 241] on link "Cancelar" at bounding box center [628, 239] width 70 height 24
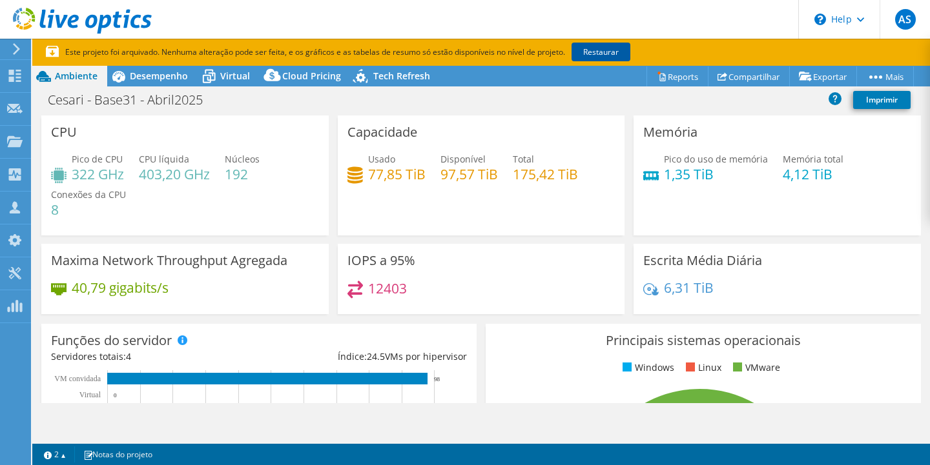
click at [596, 48] on link "Restaurar" at bounding box center [600, 52] width 59 height 19
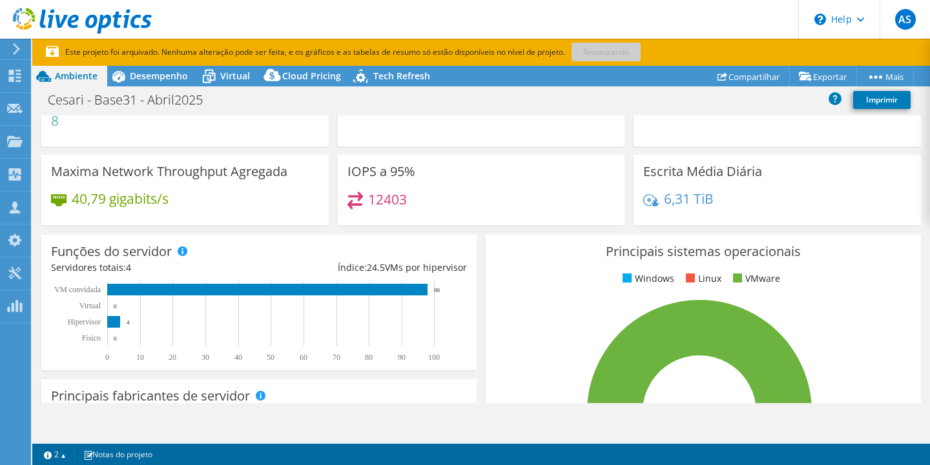
scroll to position [102, 0]
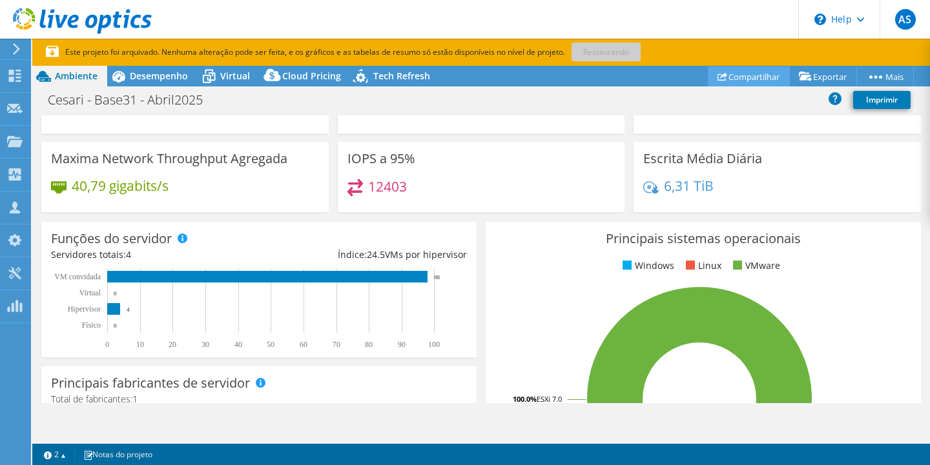
click at [760, 74] on link "Compartilhar" at bounding box center [749, 76] width 82 height 20
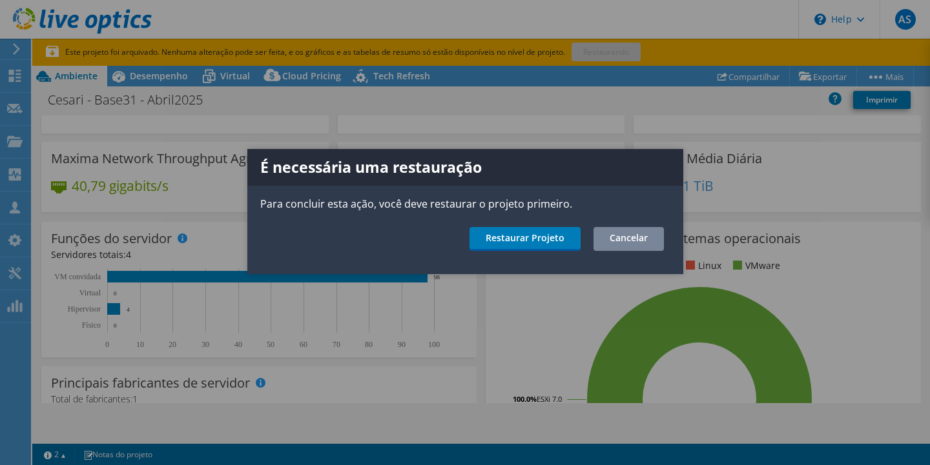
click at [637, 236] on link "Cancelar" at bounding box center [628, 239] width 70 height 24
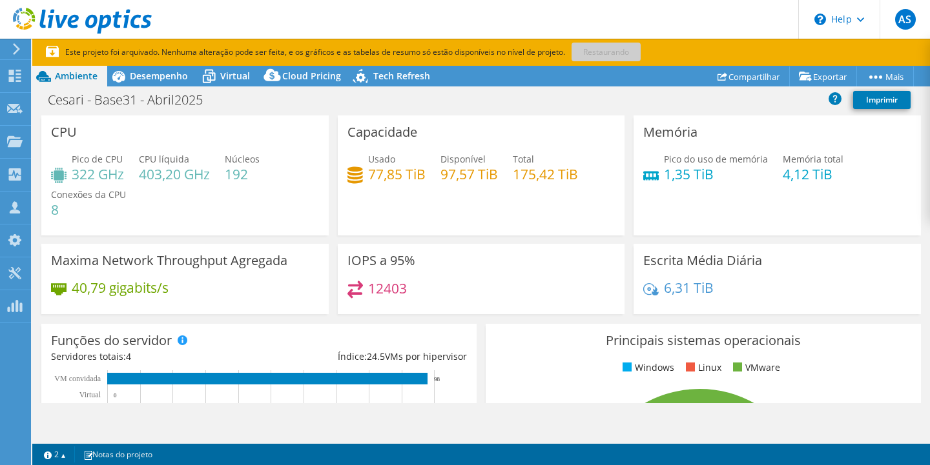
scroll to position [0, 0]
click at [15, 146] on use at bounding box center [14, 141] width 15 height 11
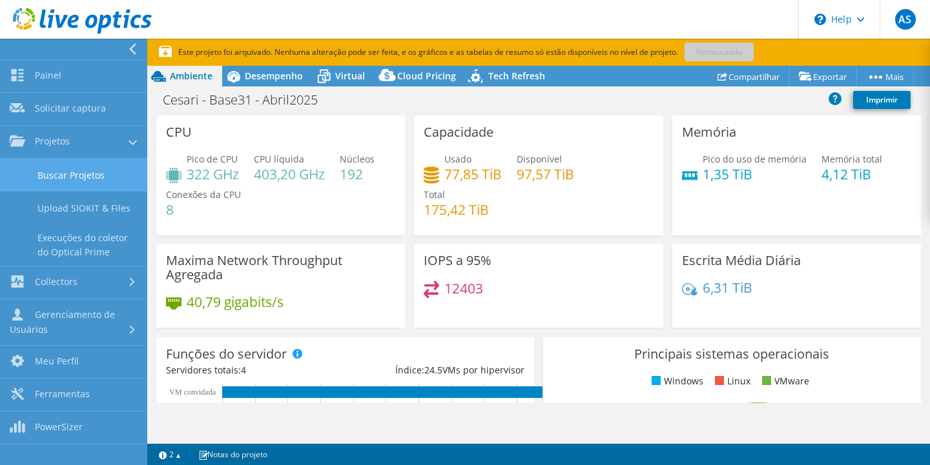
click at [81, 172] on link "Buscar Projetos" at bounding box center [73, 175] width 147 height 33
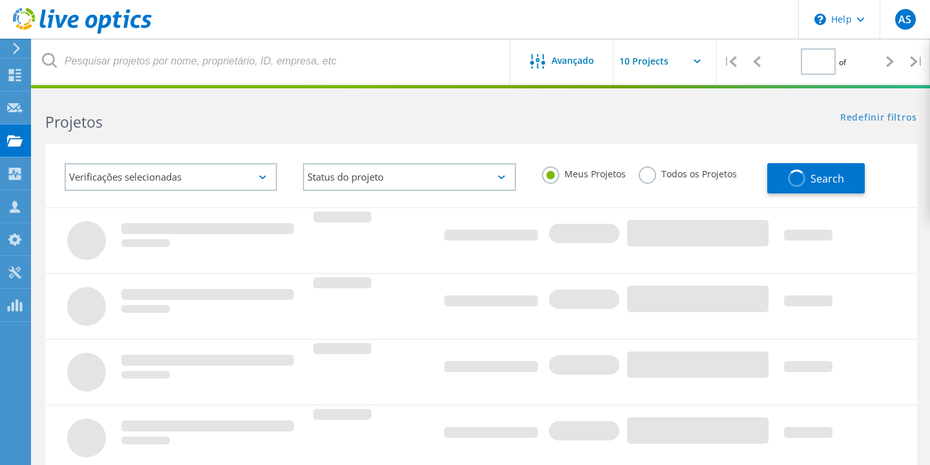
type input "1"
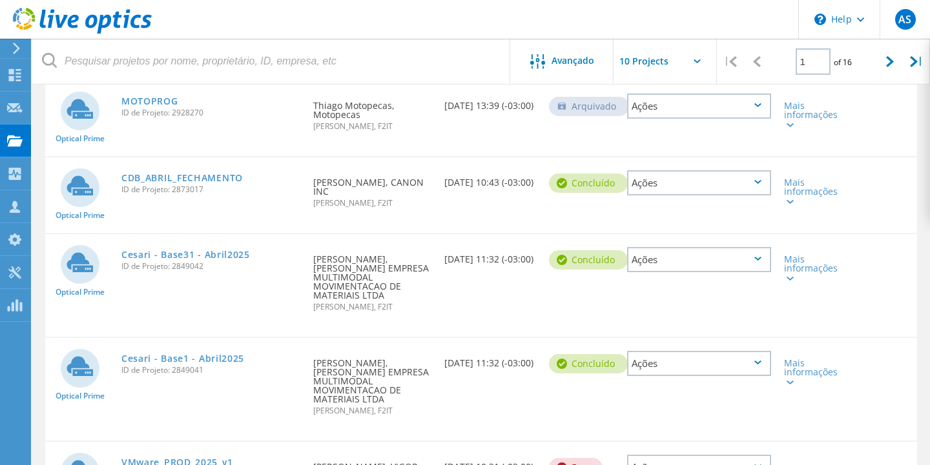
scroll to position [476, 0]
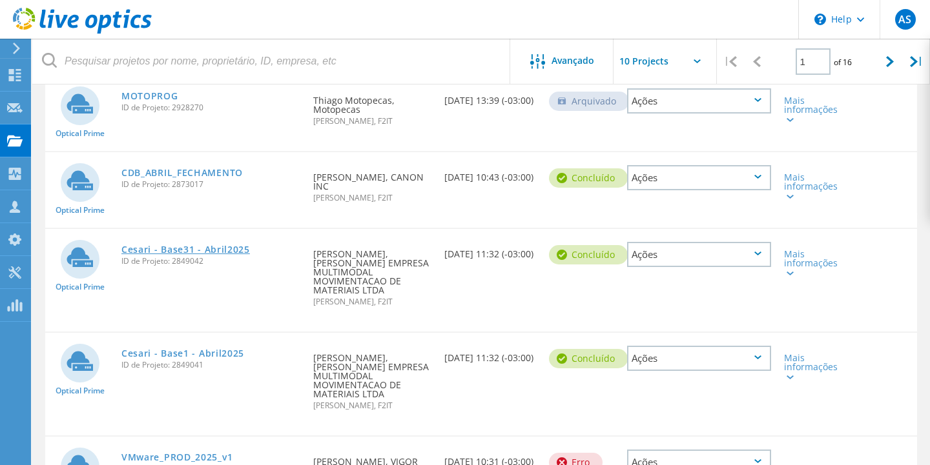
click at [205, 245] on link "Cesari - Base31 - Abril2025" at bounding box center [185, 249] width 128 height 9
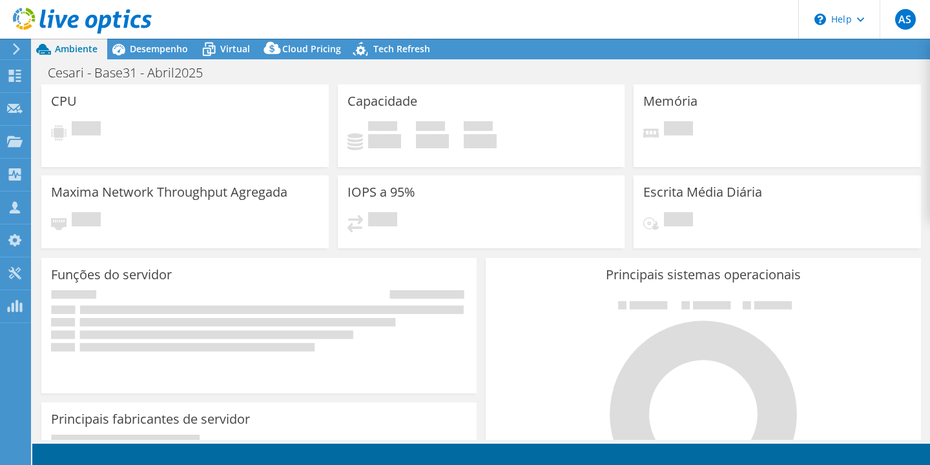
select select "SouthAmerica"
select select "USD"
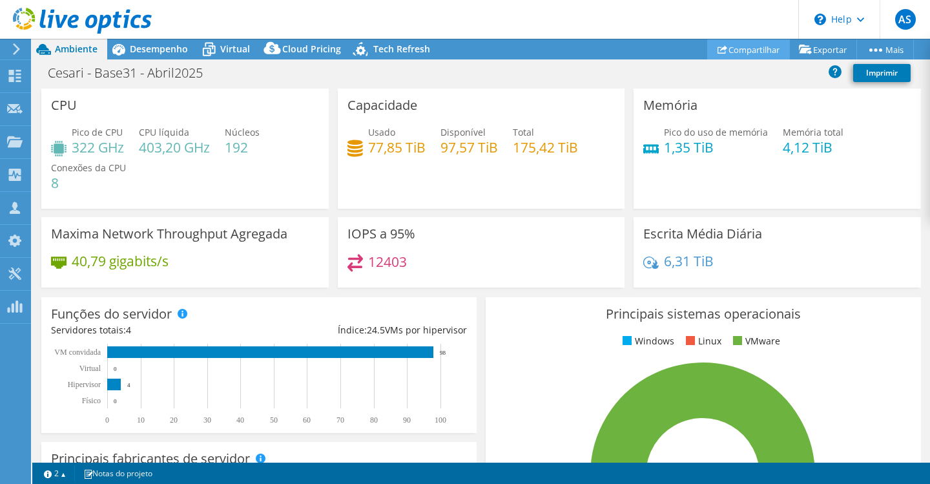
click at [747, 45] on link "Compartilhar" at bounding box center [748, 49] width 83 height 20
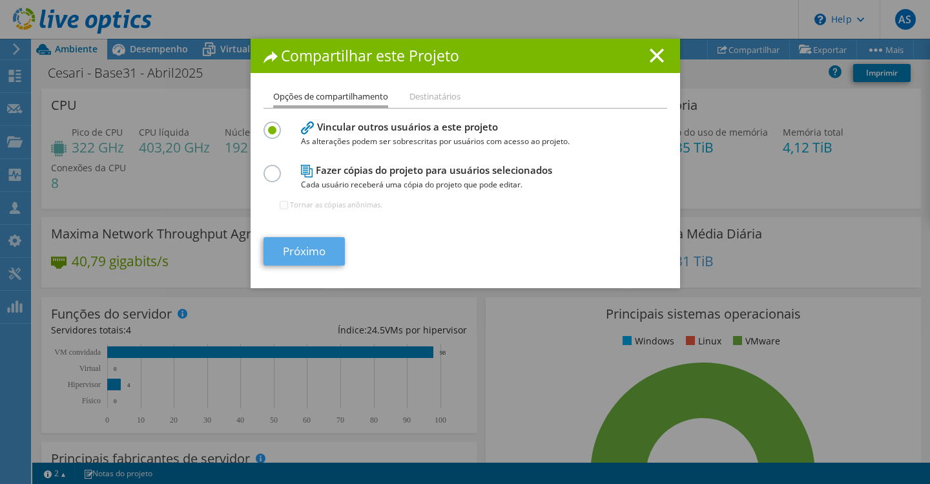
click at [309, 250] on link "Próximo" at bounding box center [303, 251] width 81 height 28
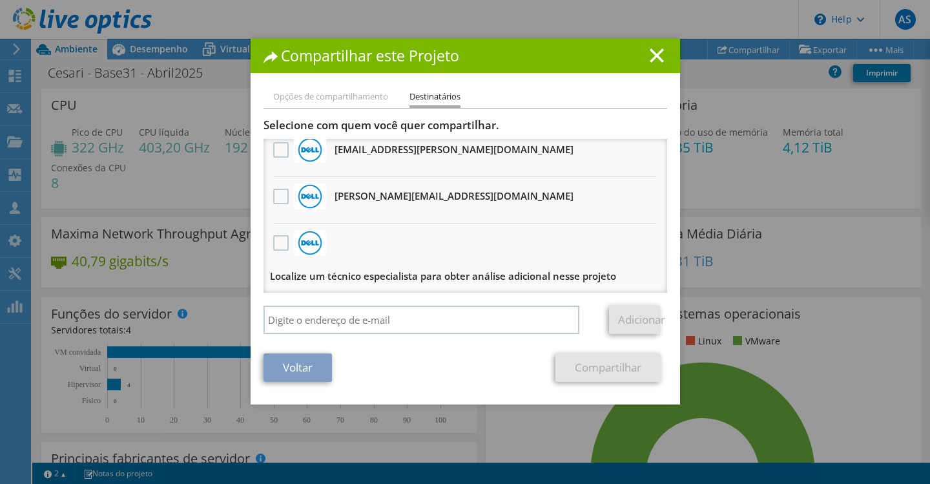
scroll to position [473, 0]
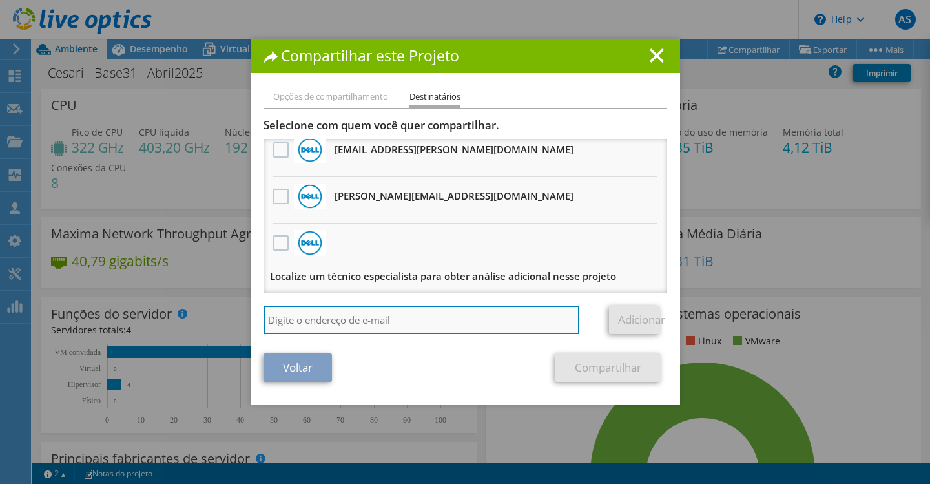
click at [316, 314] on input "search" at bounding box center [421, 319] width 316 height 28
type input "Alexandre.evangelista@f2it.com.br"
drag, startPoint x: 427, startPoint y: 318, endPoint x: 198, endPoint y: 296, distance: 230.9
click at [198, 296] on div "Compartilhar este Projeto Opções de compartilhamento Destinatários Vincular out…" at bounding box center [465, 242] width 930 height 406
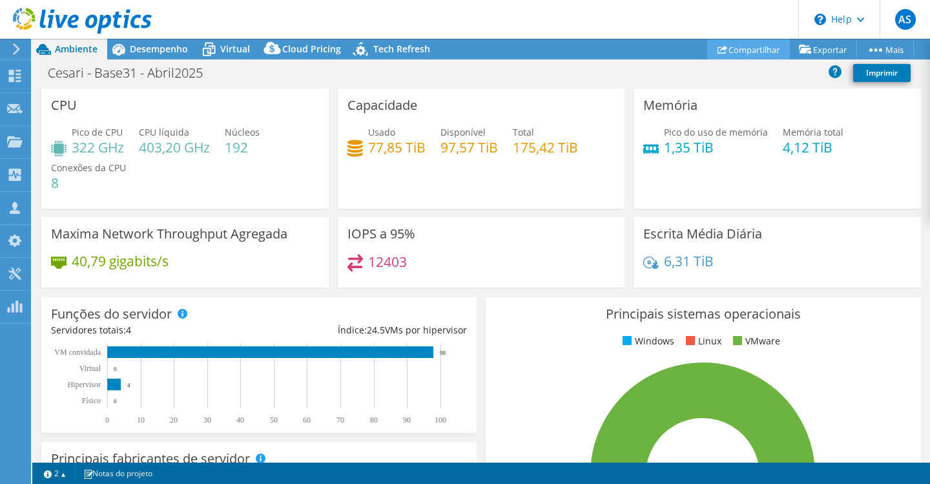
click at [739, 48] on link "Compartilhar" at bounding box center [748, 49] width 83 height 20
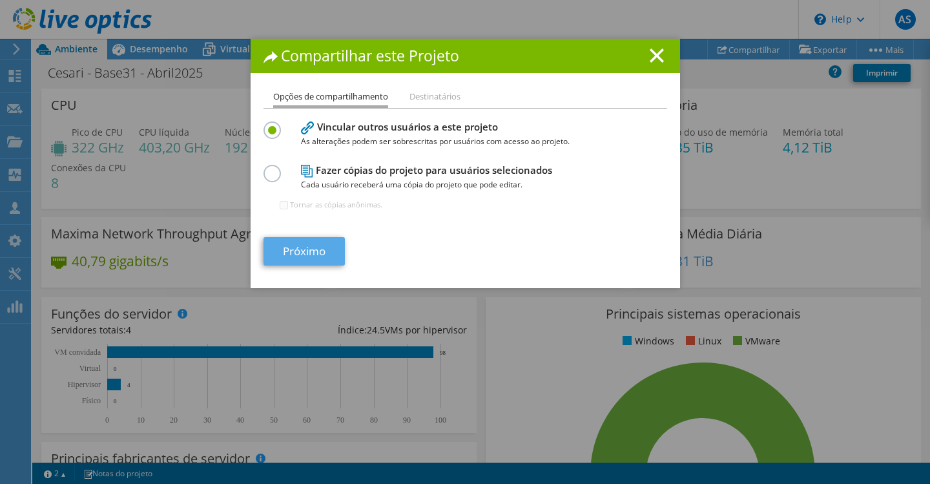
click at [300, 247] on link "Próximo" at bounding box center [303, 251] width 81 height 28
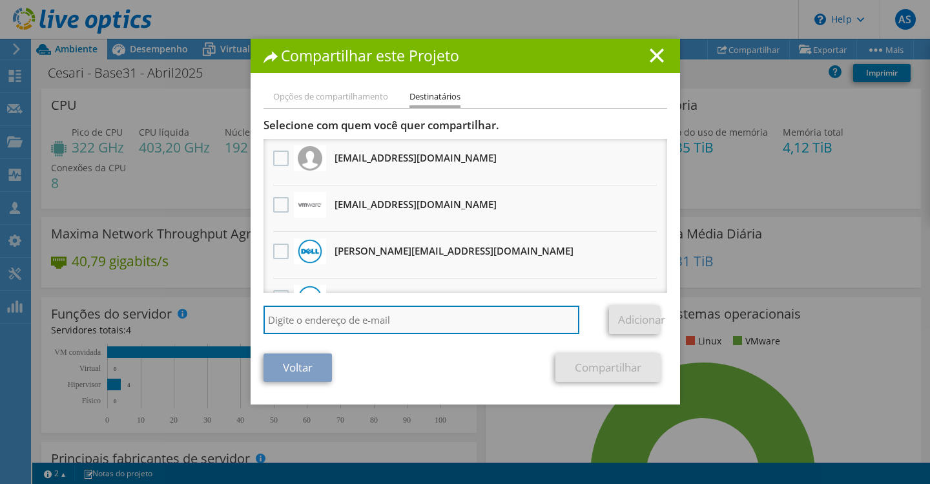
click at [318, 318] on input "search" at bounding box center [421, 319] width 316 height 28
drag, startPoint x: 432, startPoint y: 325, endPoint x: 269, endPoint y: 321, distance: 163.4
click at [269, 321] on input "[EMAIL_ADDRESS][PERSON_NAME][DOMAIN_NAME]" at bounding box center [421, 319] width 316 height 28
type input "[EMAIL_ADDRESS][PERSON_NAME][DOMAIN_NAME]"
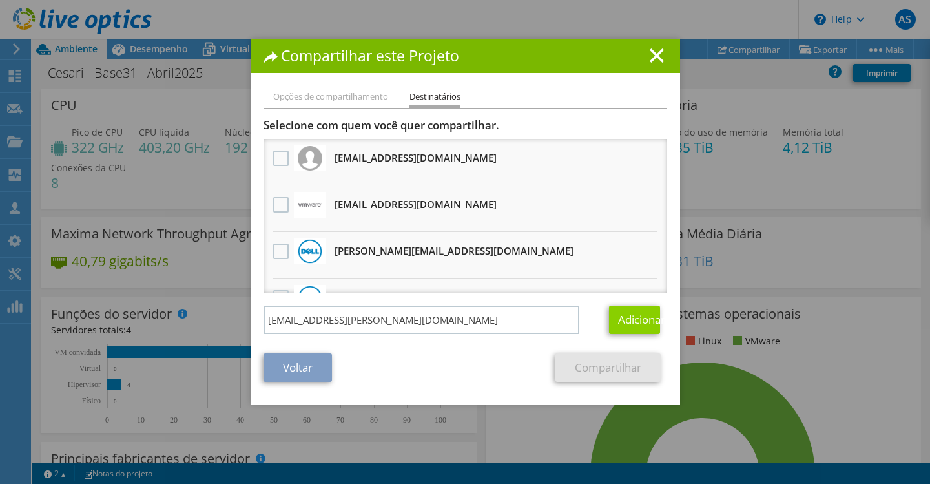
click at [625, 312] on link "Adicionar" at bounding box center [634, 319] width 51 height 28
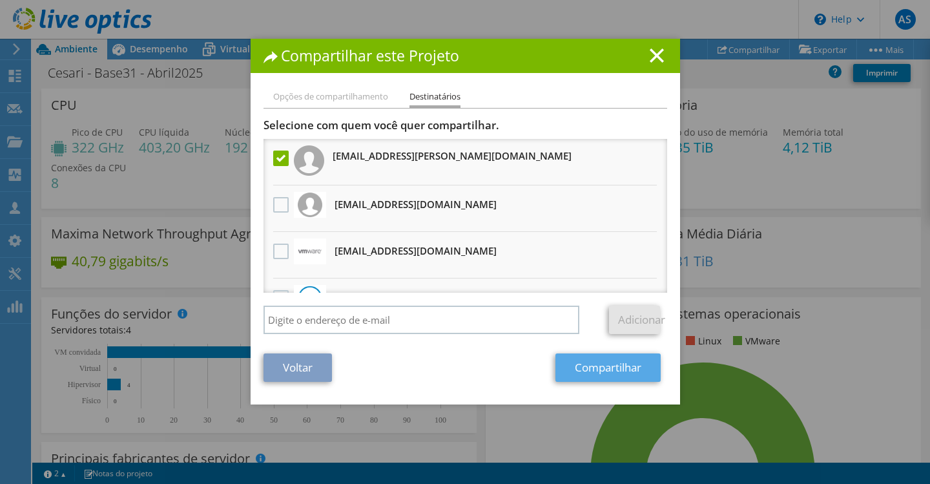
click at [603, 367] on link "Compartilhar" at bounding box center [607, 367] width 105 height 28
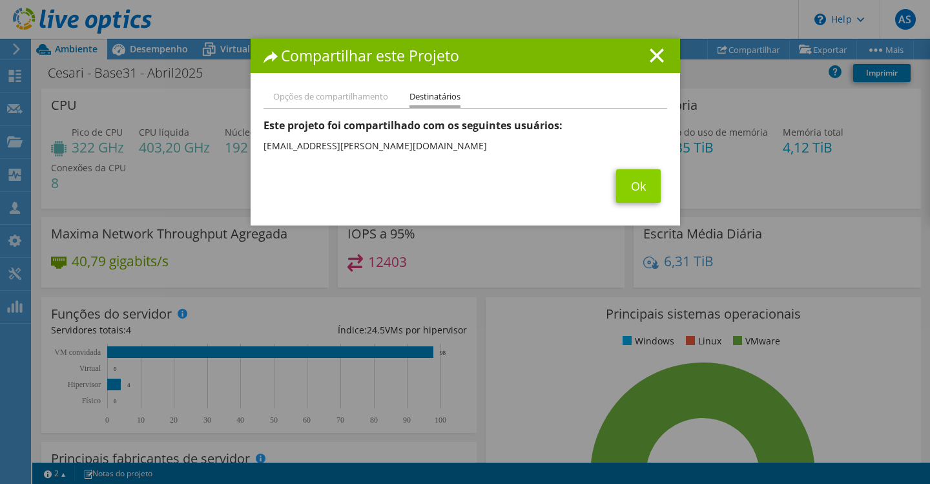
click at [649, 189] on link "Ok" at bounding box center [638, 186] width 45 height 34
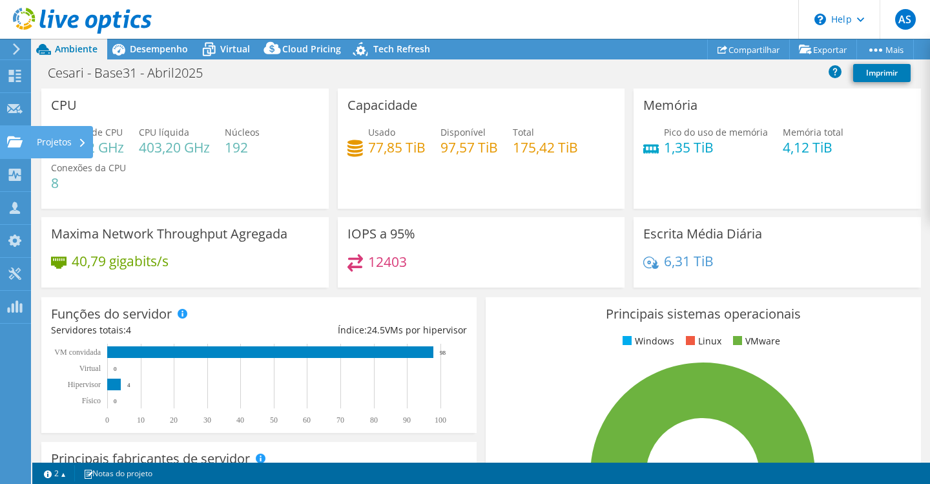
click at [65, 134] on div "Projetos" at bounding box center [61, 142] width 63 height 32
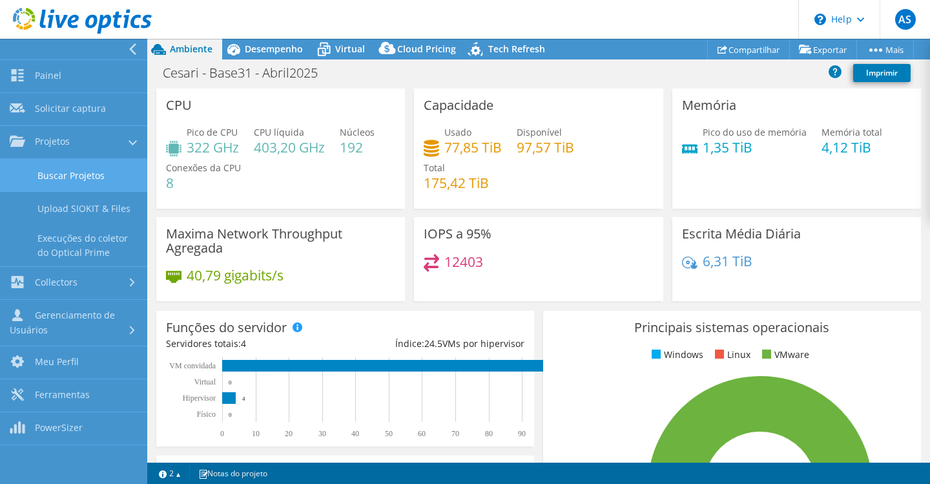
click at [77, 167] on link "Buscar Projetos" at bounding box center [73, 175] width 147 height 33
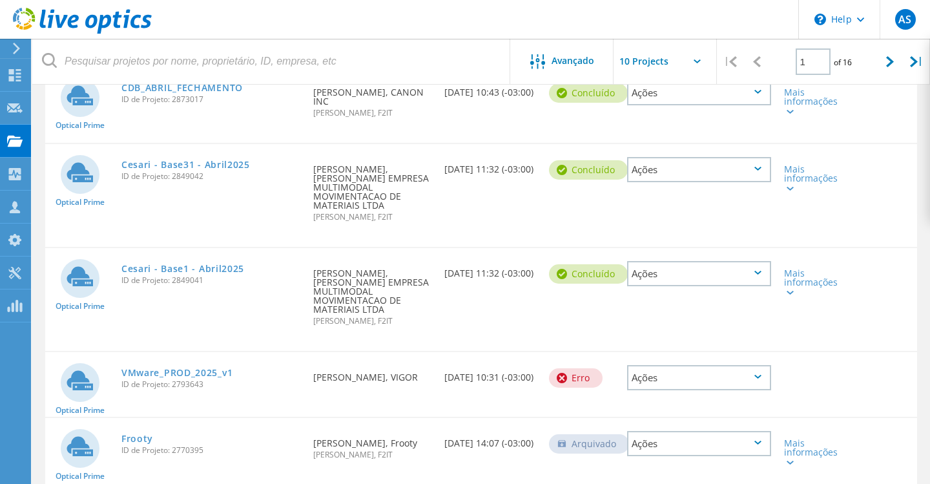
scroll to position [540, 0]
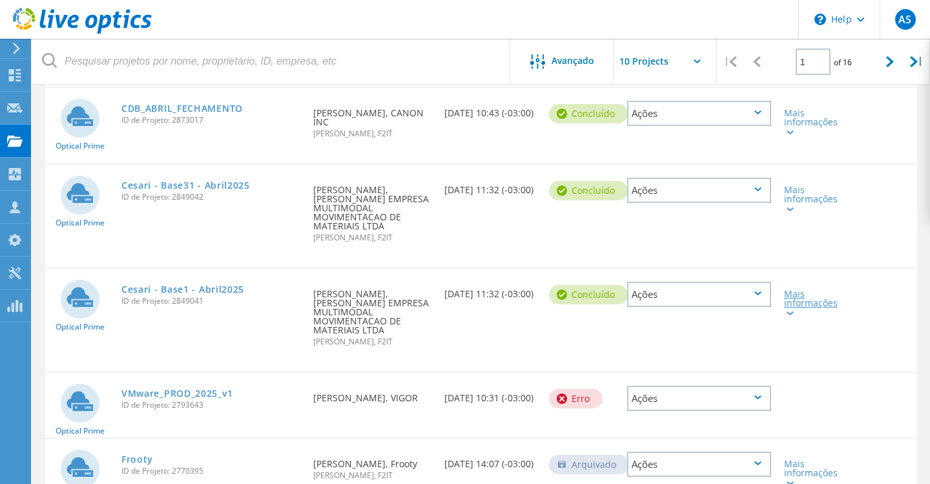
click at [799, 289] on div "Mais informações" at bounding box center [812, 302] width 57 height 27
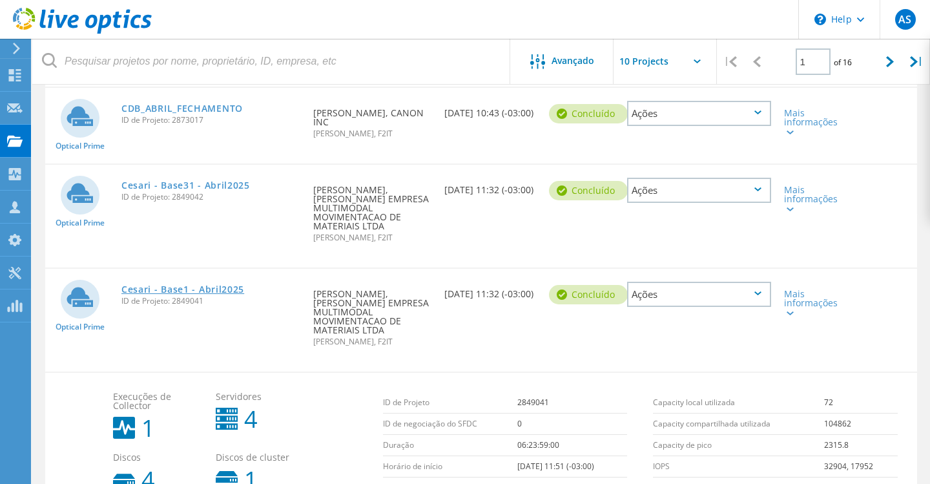
click at [205, 285] on link "Cesari - Base1 - Abril2025" at bounding box center [182, 289] width 123 height 9
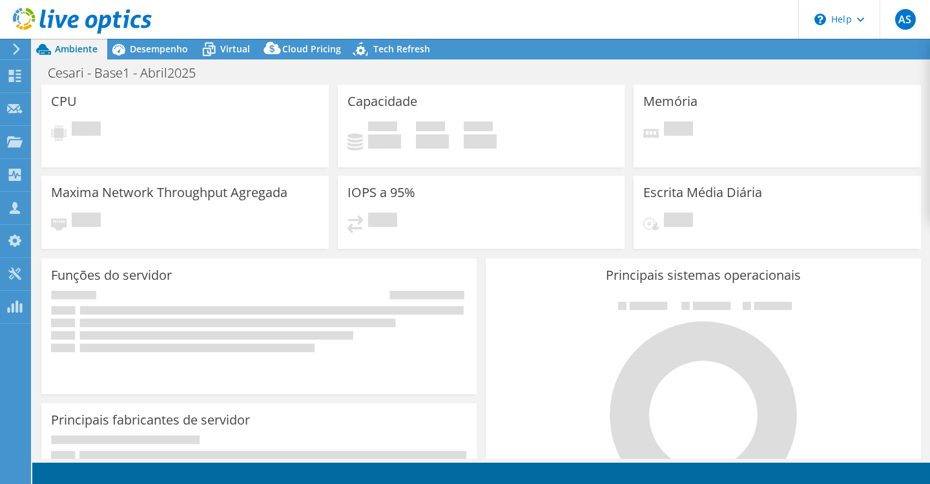
select select "USD"
select select "SouthAmerica"
radio input "true"
radio input "false"
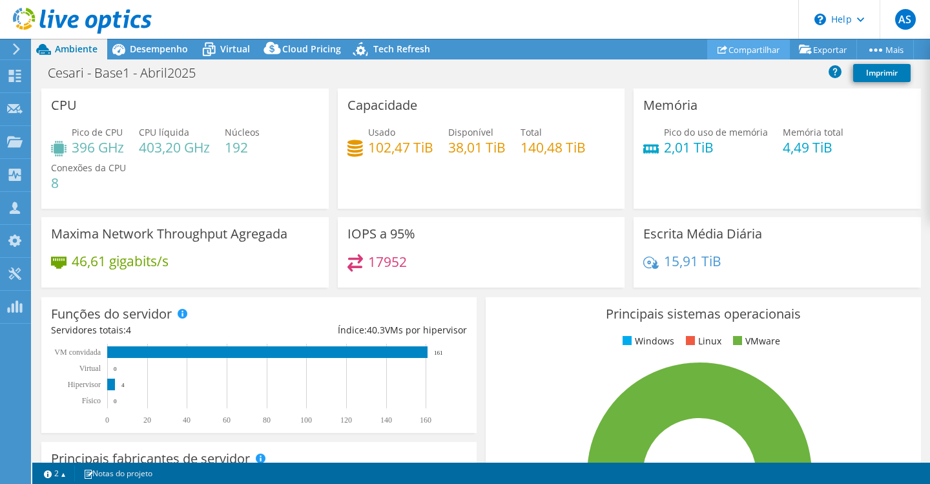
click at [751, 46] on link "Compartilhar" at bounding box center [748, 49] width 83 height 20
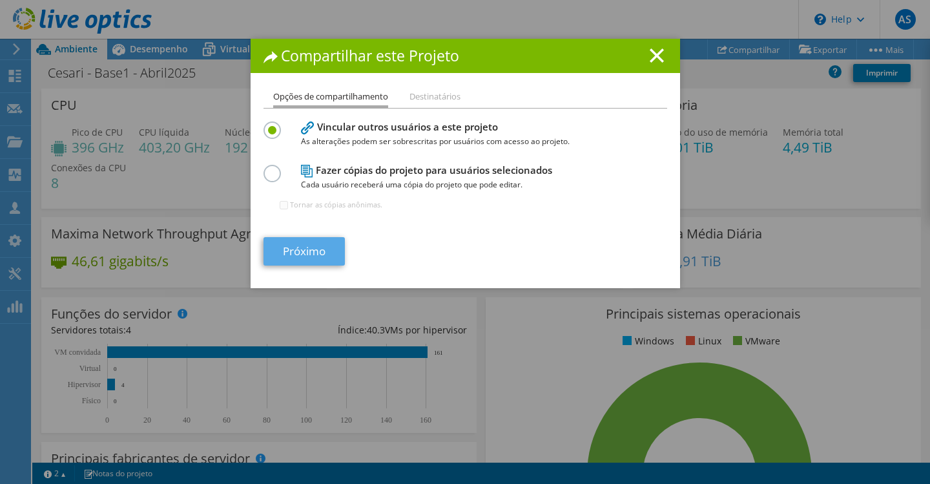
click at [304, 249] on link "Próximo" at bounding box center [303, 251] width 81 height 28
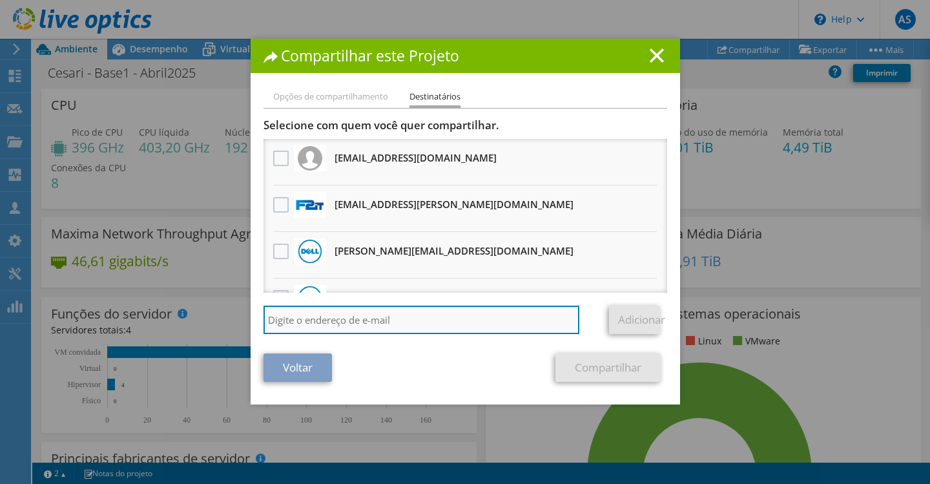
click at [314, 321] on input "search" at bounding box center [421, 319] width 316 height 28
paste input "[EMAIL_ADDRESS][PERSON_NAME][DOMAIN_NAME]"
type input "[EMAIL_ADDRESS][PERSON_NAME][DOMAIN_NAME]"
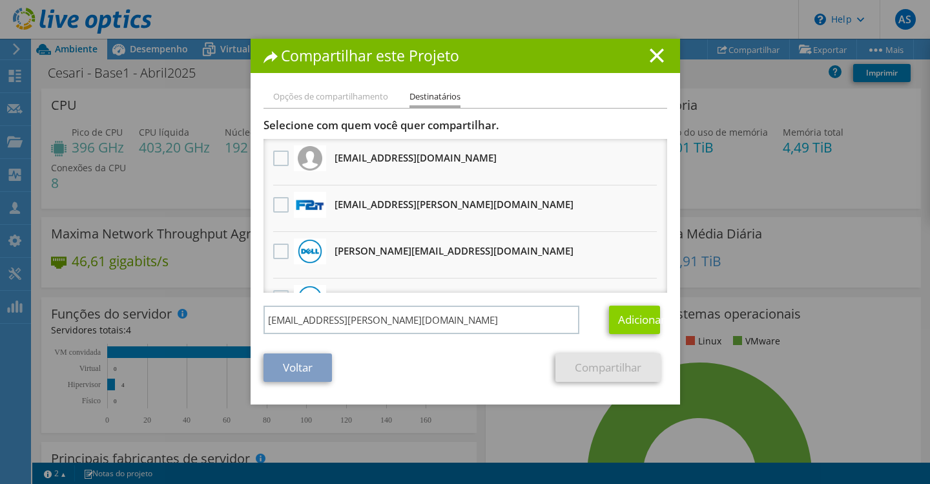
click at [635, 320] on link "Adicionar" at bounding box center [634, 319] width 51 height 28
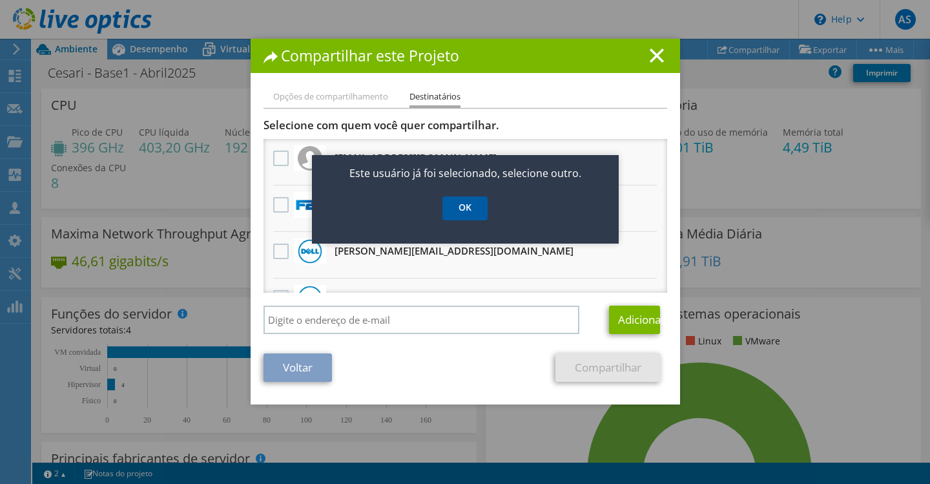
click at [478, 212] on link "OK" at bounding box center [464, 208] width 45 height 24
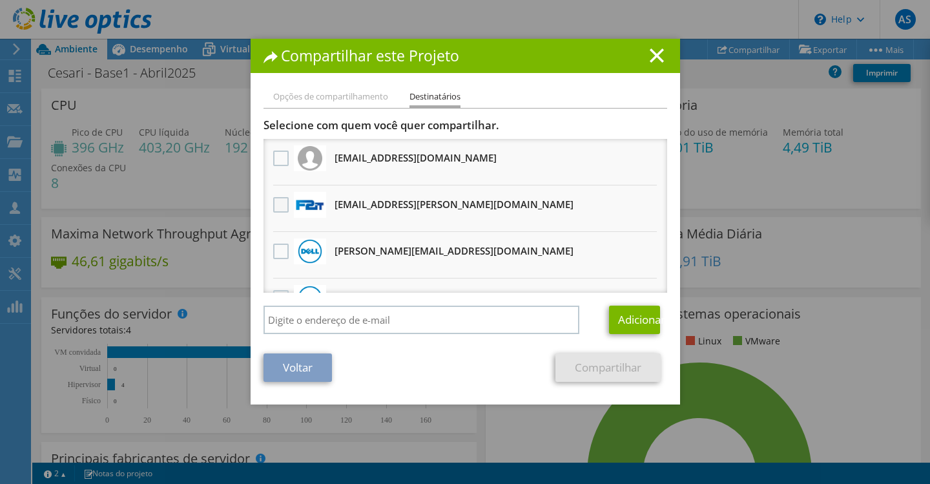
click at [281, 201] on label at bounding box center [282, 204] width 19 height 15
click at [0, 0] on input "checkbox" at bounding box center [0, 0] width 0 height 0
click at [600, 372] on link "Compartilhar" at bounding box center [607, 367] width 105 height 28
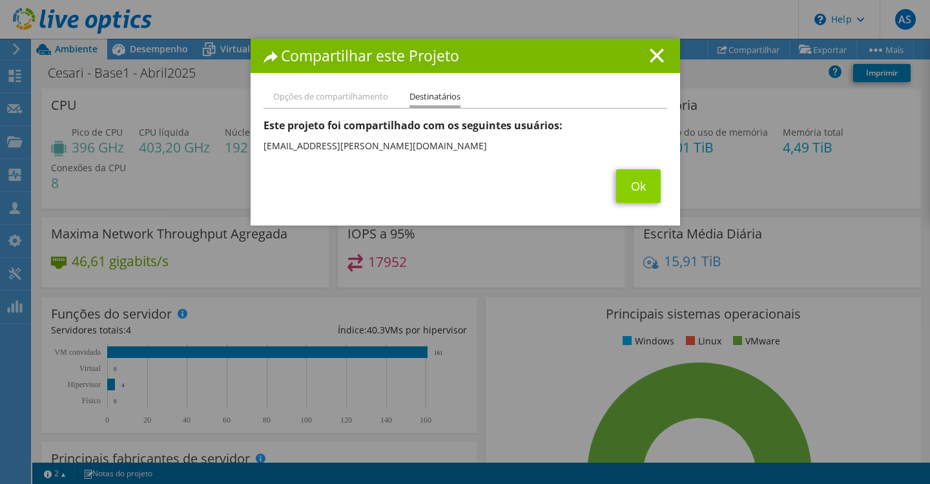
click at [642, 181] on link "Ok" at bounding box center [638, 186] width 45 height 34
